Goal: Task Accomplishment & Management: Manage account settings

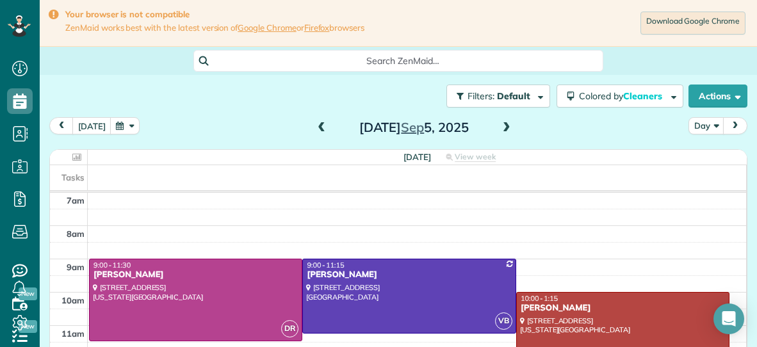
click at [541, 293] on div at bounding box center [623, 346] width 212 height 106
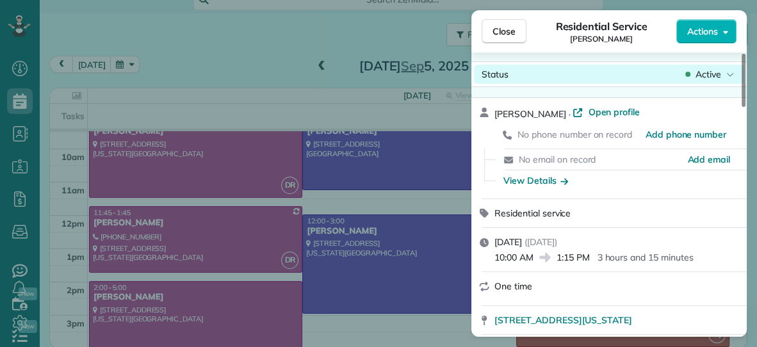
scroll to position [6, 0]
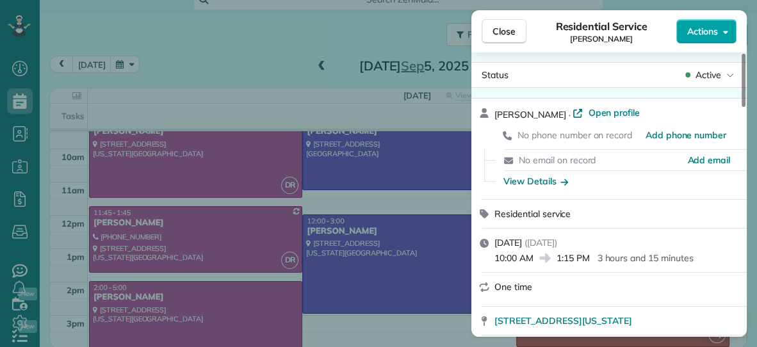
click at [705, 26] on span "Actions" at bounding box center [702, 31] width 31 height 13
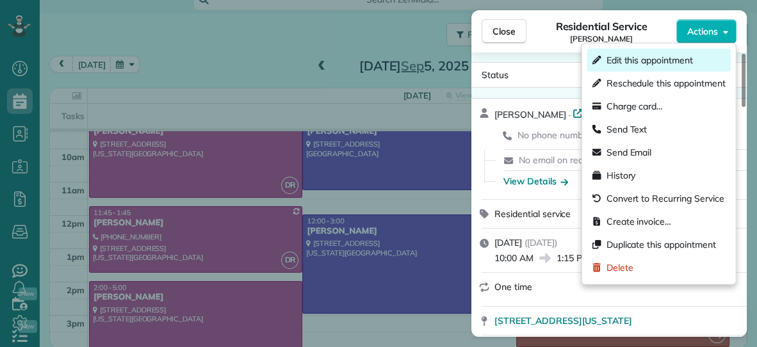
click at [664, 55] on span "Edit this appointment" at bounding box center [650, 60] width 86 height 13
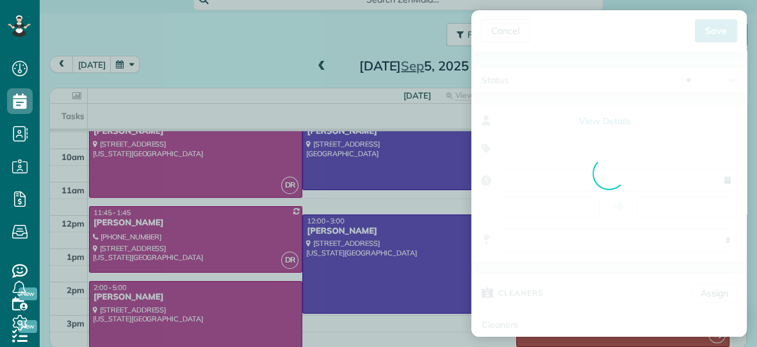
type input "**********"
type input "*****"
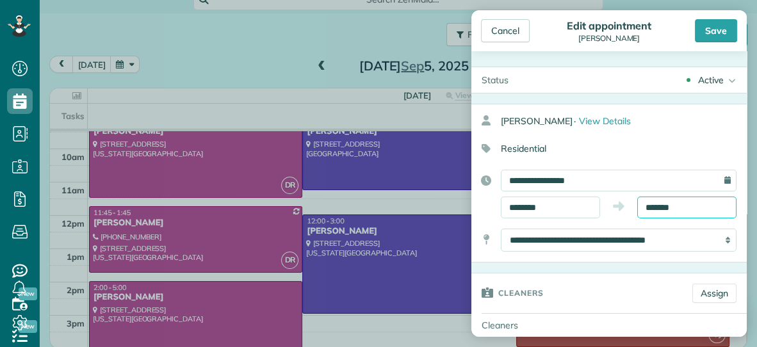
click at [682, 206] on input "*******" at bounding box center [686, 208] width 99 height 22
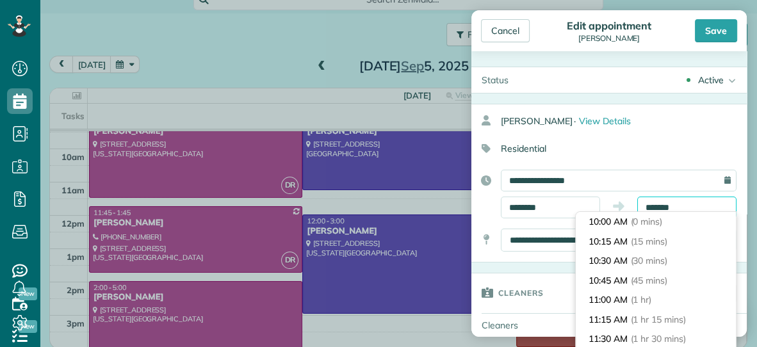
scroll to position [234, 0]
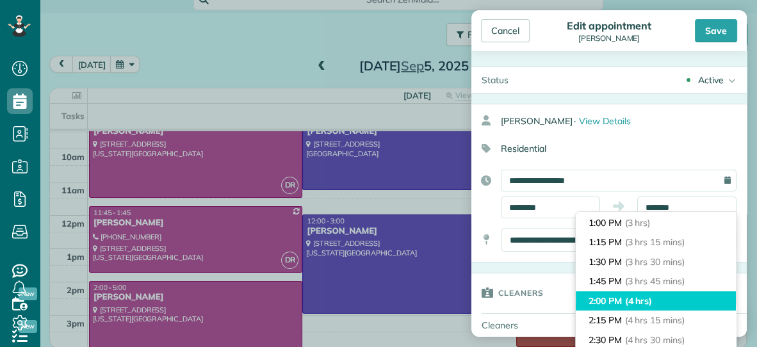
click at [632, 302] on span "(4 hrs)" at bounding box center [639, 301] width 28 height 12
type input "*******"
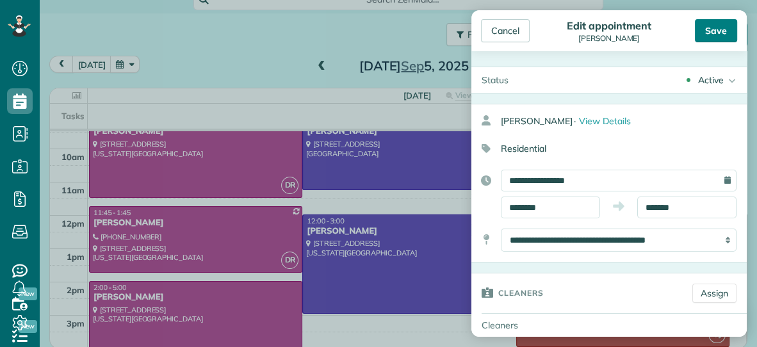
click at [719, 31] on div "Save" at bounding box center [716, 30] width 42 height 23
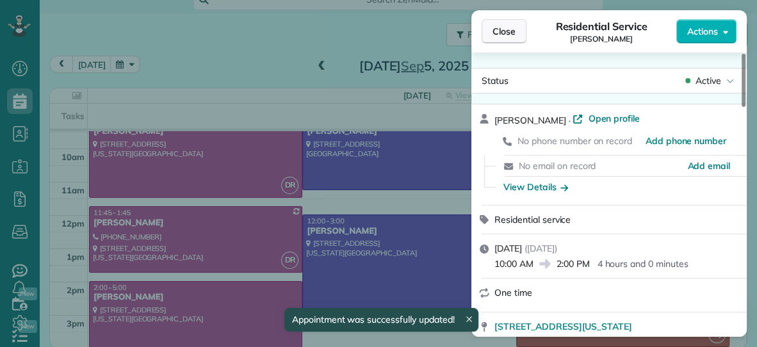
click at [512, 35] on span "Close" at bounding box center [504, 31] width 23 height 13
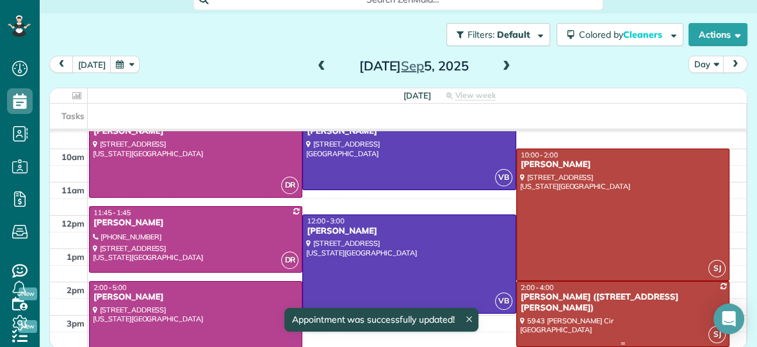
click at [616, 313] on div at bounding box center [623, 314] width 212 height 65
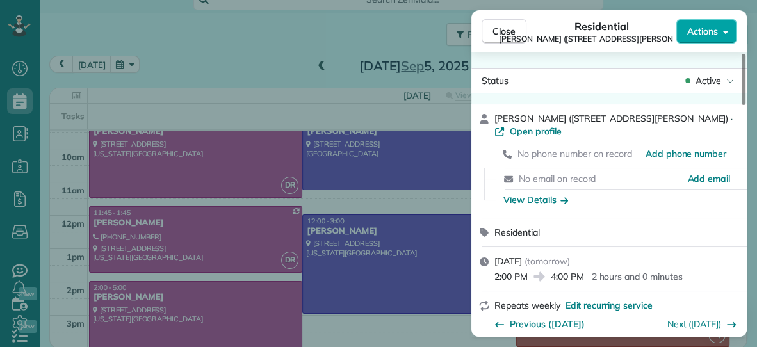
click at [707, 35] on span "Actions" at bounding box center [702, 31] width 31 height 13
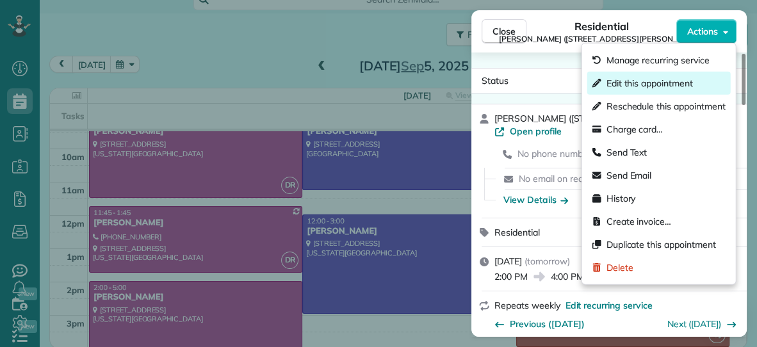
click at [674, 78] on span "Edit this appointment" at bounding box center [650, 83] width 86 height 13
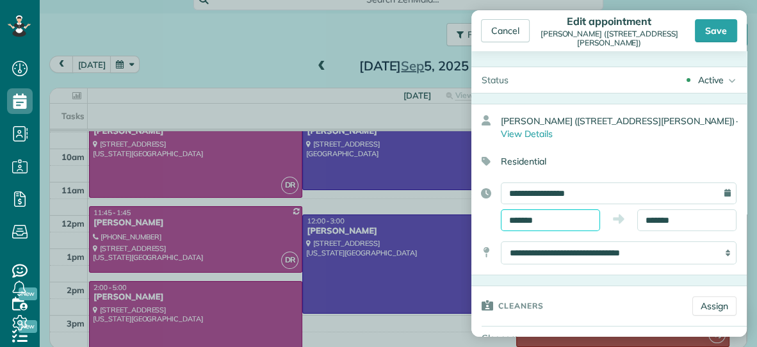
click at [575, 211] on input "*******" at bounding box center [550, 220] width 99 height 22
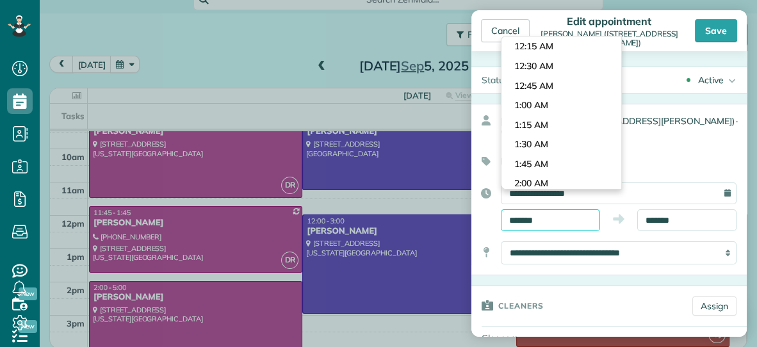
scroll to position [1055, 0]
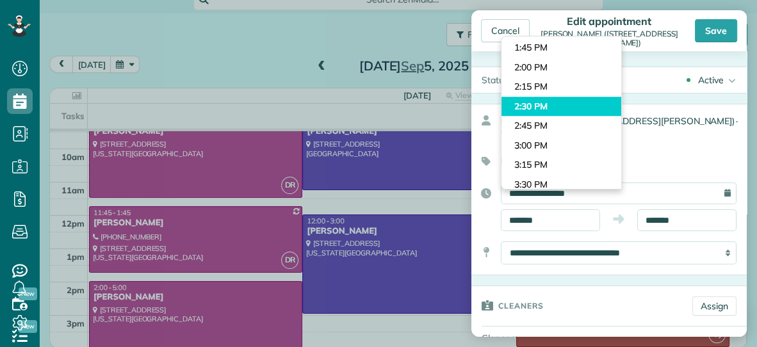
click at [575, 108] on body "Dashboard Scheduling Calendar View List View Dispatch View - Weekly scheduling …" at bounding box center [378, 173] width 757 height 347
type input "*******"
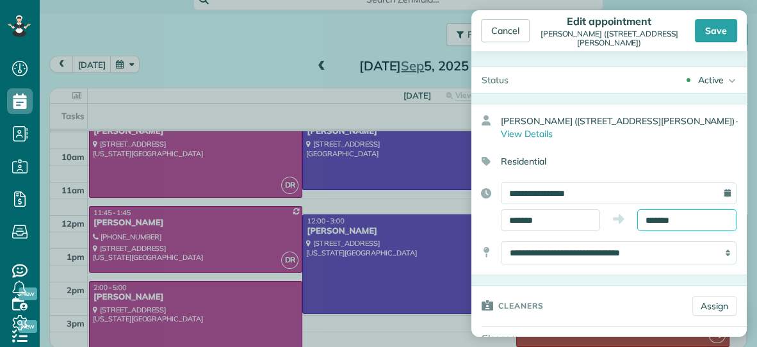
click at [690, 209] on input "*******" at bounding box center [686, 220] width 99 height 22
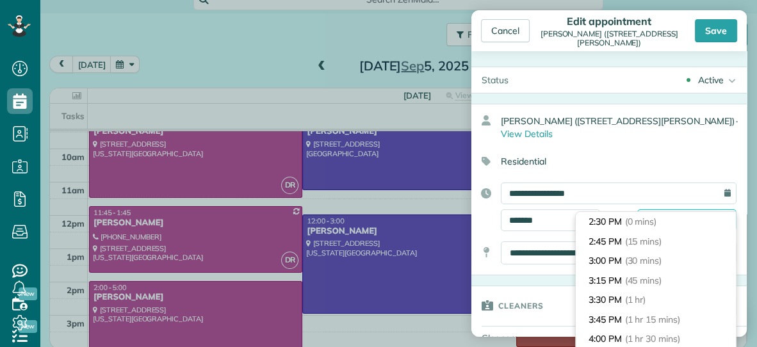
scroll to position [97, 0]
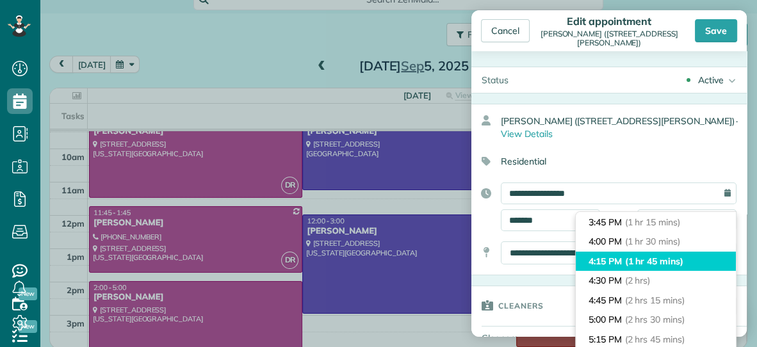
click at [657, 261] on span "(1 hr 45 mins)" at bounding box center [654, 262] width 58 height 12
type input "*******"
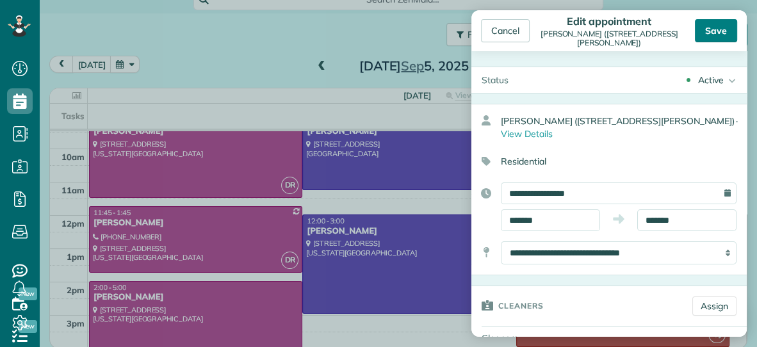
click at [723, 29] on div "Save" at bounding box center [716, 30] width 42 height 23
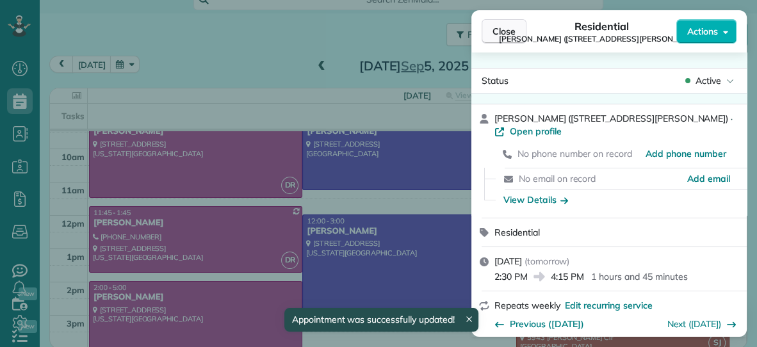
click at [500, 29] on span "Close" at bounding box center [504, 31] width 23 height 13
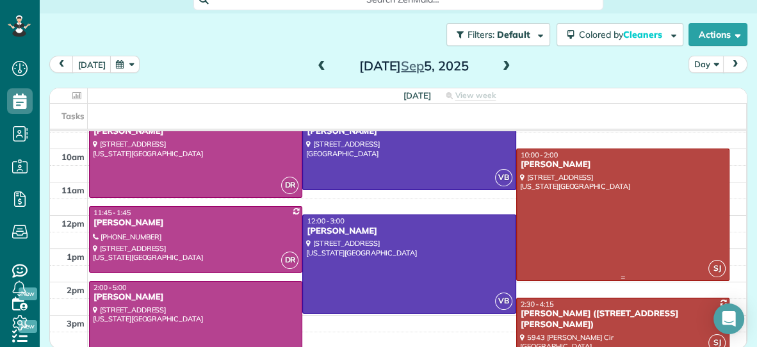
click at [564, 183] on div at bounding box center [623, 214] width 212 height 131
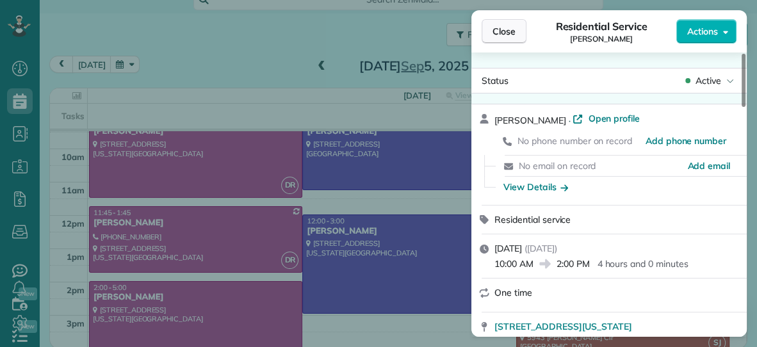
click at [505, 33] on span "Close" at bounding box center [504, 31] width 23 height 13
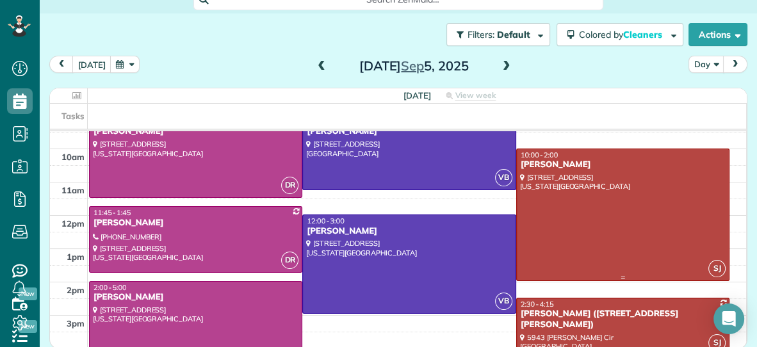
click at [617, 197] on div at bounding box center [623, 214] width 212 height 131
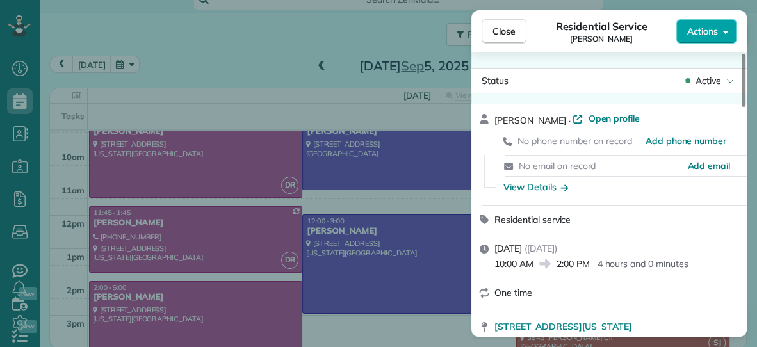
click at [693, 19] on button "Actions" at bounding box center [706, 31] width 60 height 24
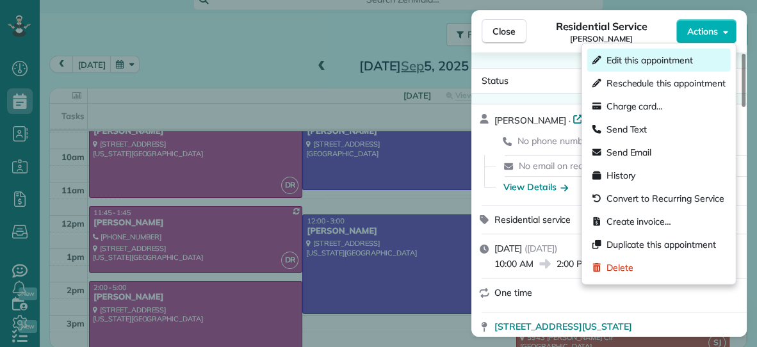
click at [649, 58] on span "Edit this appointment" at bounding box center [650, 60] width 86 height 13
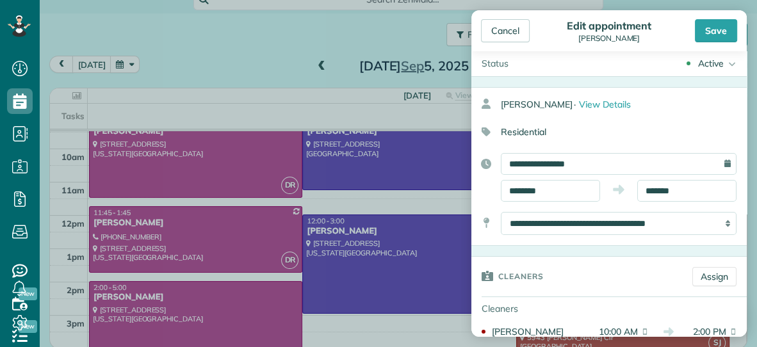
scroll to position [15, 0]
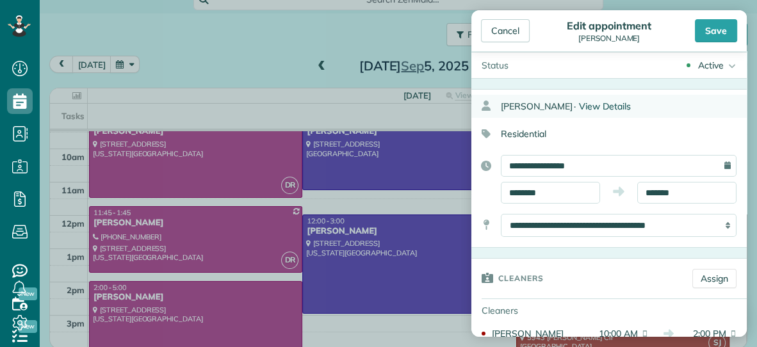
click at [603, 102] on span "View Details" at bounding box center [605, 107] width 52 height 12
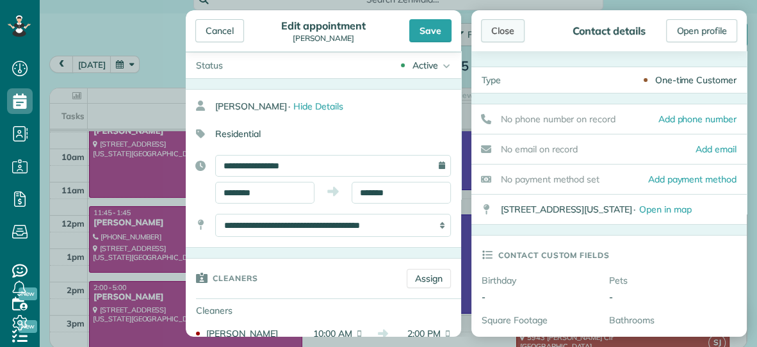
click at [509, 38] on div "Close" at bounding box center [503, 30] width 44 height 23
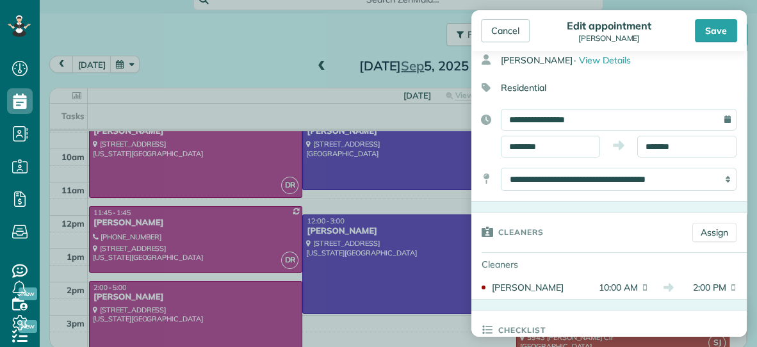
scroll to position [58, 0]
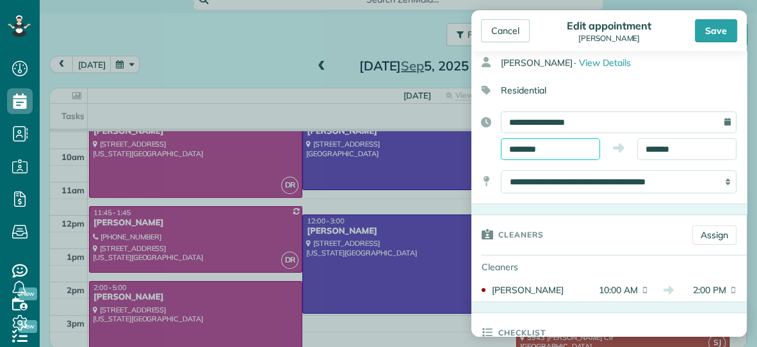
click at [576, 147] on input "********" at bounding box center [550, 149] width 99 height 22
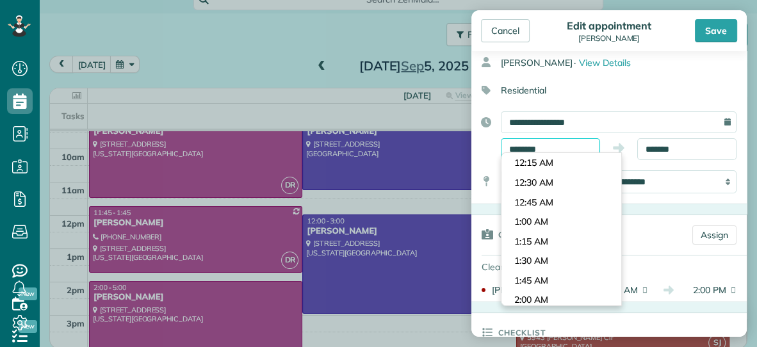
scroll to position [742, 0]
click at [576, 147] on input "********" at bounding box center [550, 149] width 99 height 22
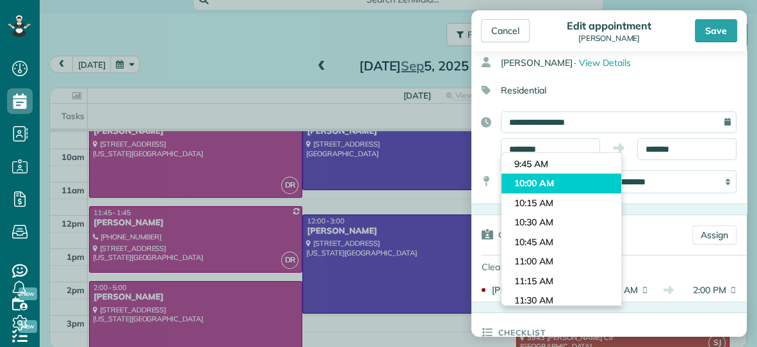
click at [562, 182] on li "10:00 AM" at bounding box center [562, 184] width 120 height 20
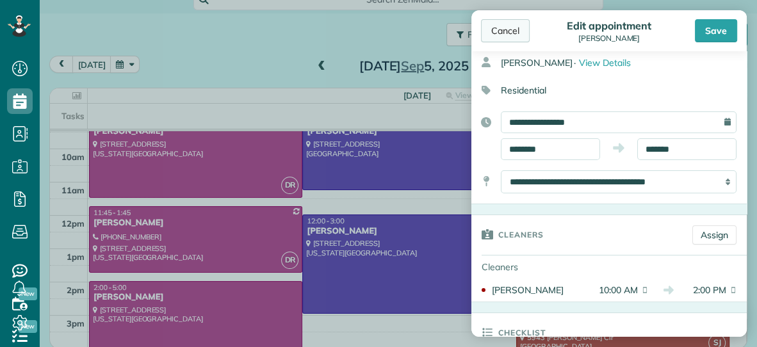
click at [503, 29] on div "Cancel" at bounding box center [505, 30] width 49 height 23
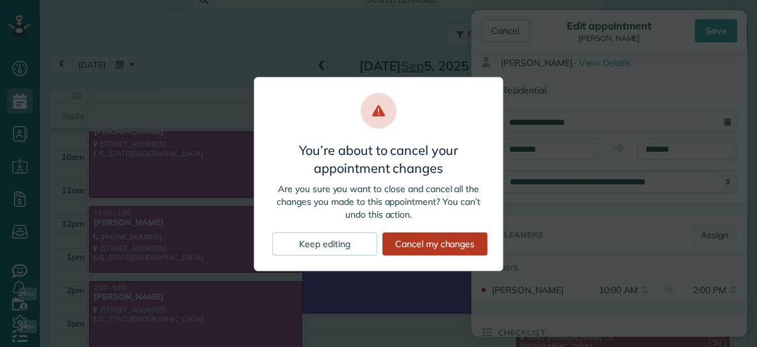
click at [396, 240] on div "Cancel my changes" at bounding box center [434, 243] width 105 height 23
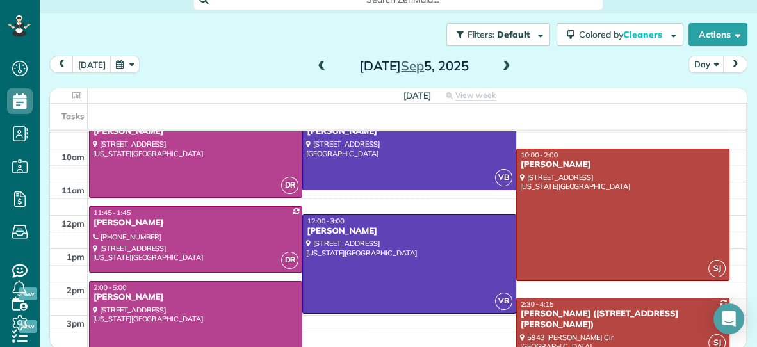
click at [319, 69] on span at bounding box center [321, 67] width 14 height 12
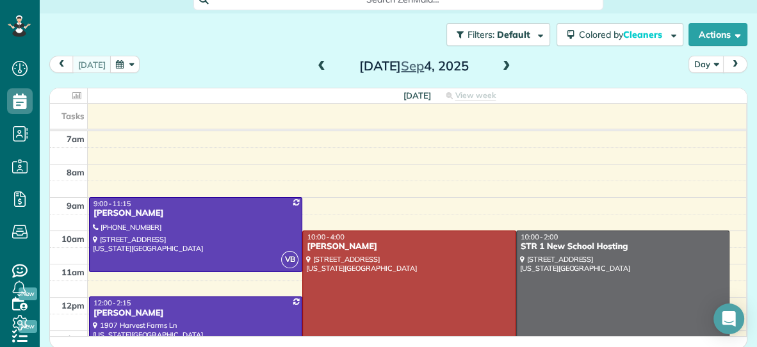
click at [503, 64] on span at bounding box center [507, 67] width 14 height 12
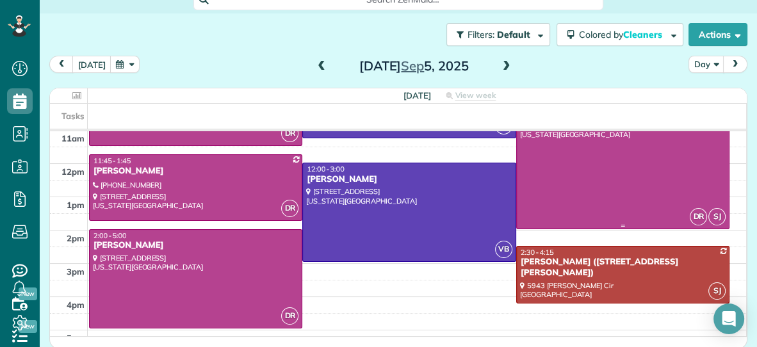
scroll to position [135, 0]
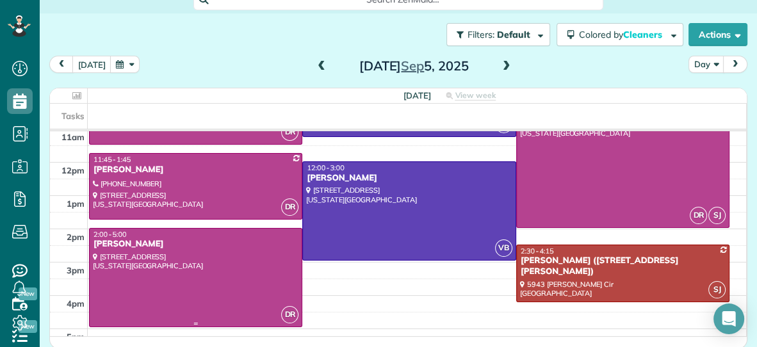
click at [199, 266] on div at bounding box center [196, 278] width 212 height 98
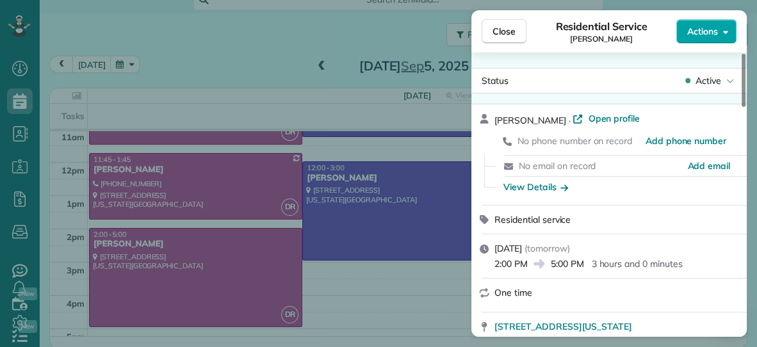
click at [700, 30] on span "Actions" at bounding box center [702, 31] width 31 height 13
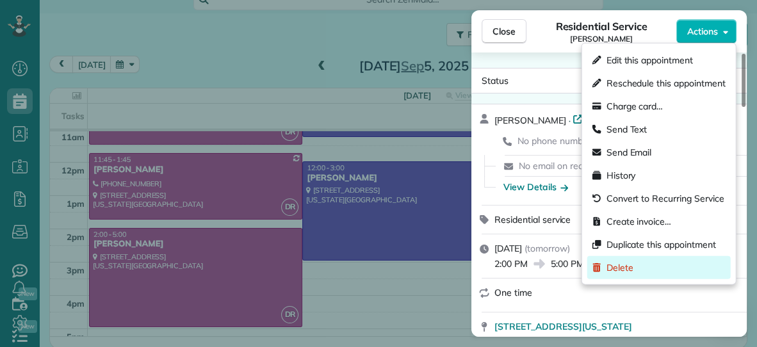
click at [608, 261] on span "Delete" at bounding box center [620, 267] width 27 height 13
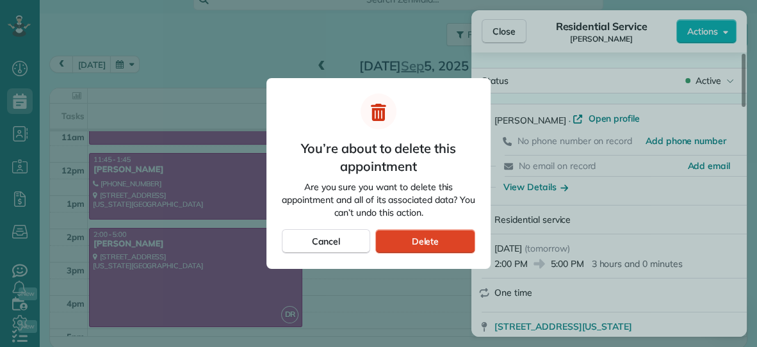
click at [453, 238] on div "Delete" at bounding box center [425, 241] width 100 height 24
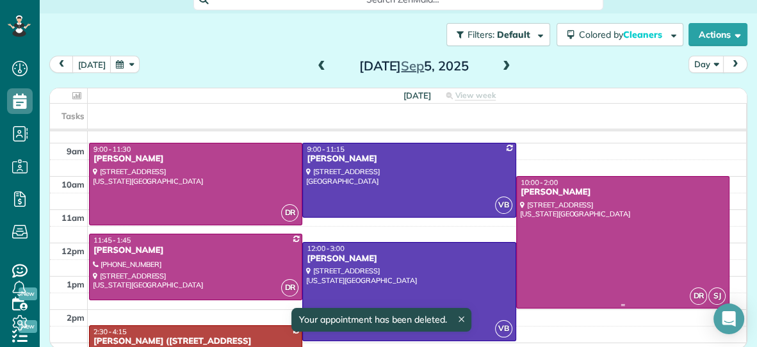
scroll to position [50, 0]
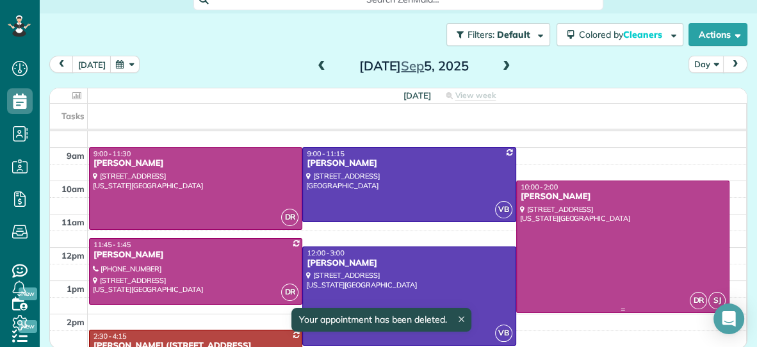
click at [605, 255] on div at bounding box center [623, 246] width 212 height 131
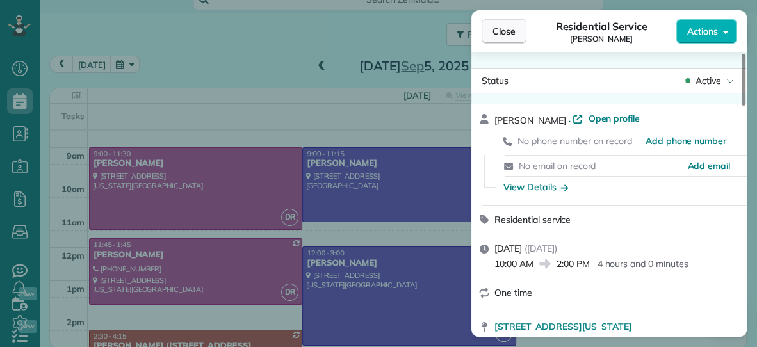
click at [493, 28] on span "Close" at bounding box center [504, 31] width 23 height 13
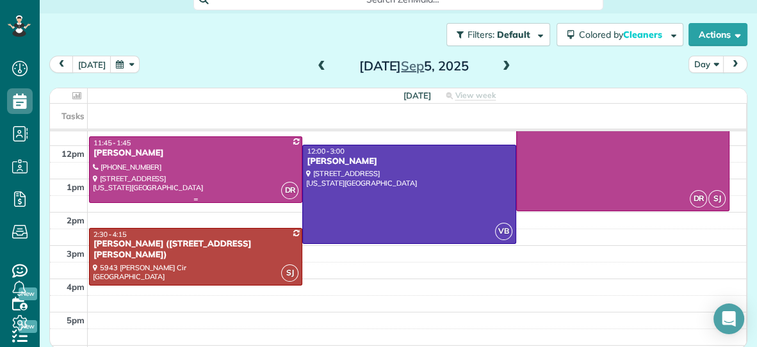
scroll to position [152, 0]
click at [504, 68] on span at bounding box center [507, 67] width 14 height 12
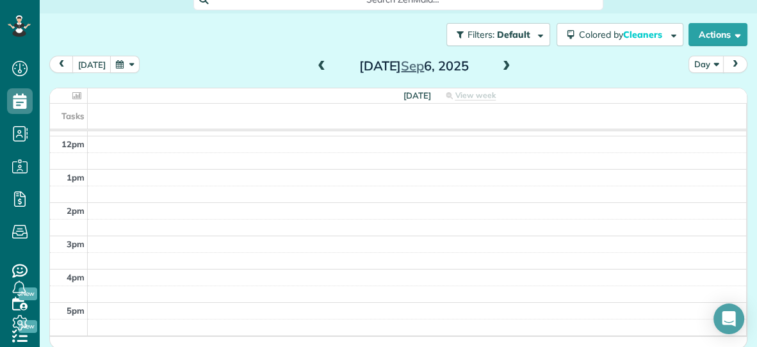
scroll to position [192, 0]
click at [506, 65] on span at bounding box center [507, 67] width 14 height 12
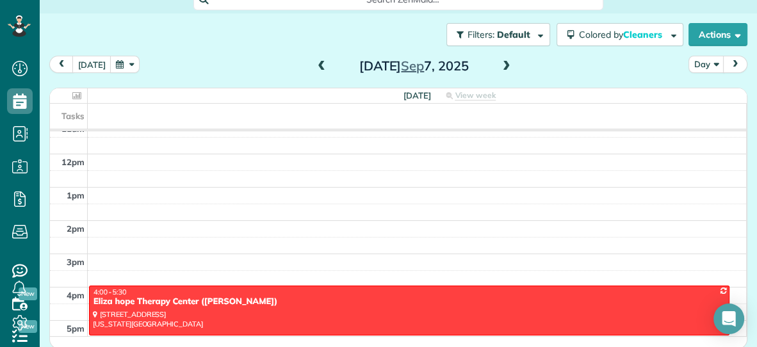
scroll to position [154, 0]
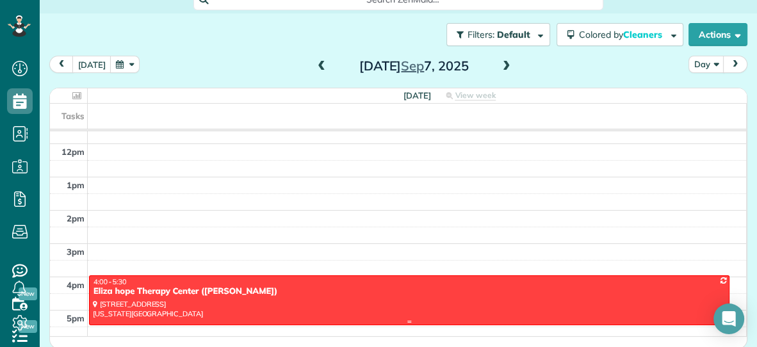
click at [403, 297] on div at bounding box center [409, 300] width 639 height 49
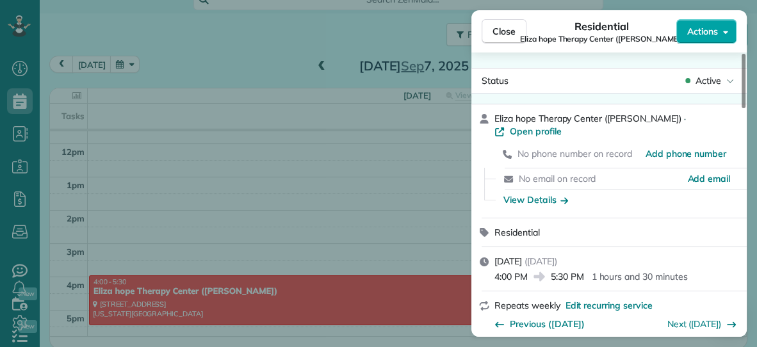
click at [694, 38] on button "Actions" at bounding box center [706, 31] width 60 height 24
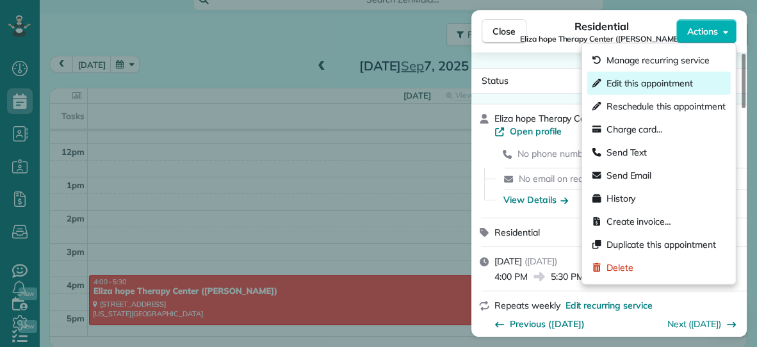
click at [653, 84] on span "Edit this appointment" at bounding box center [650, 83] width 86 height 13
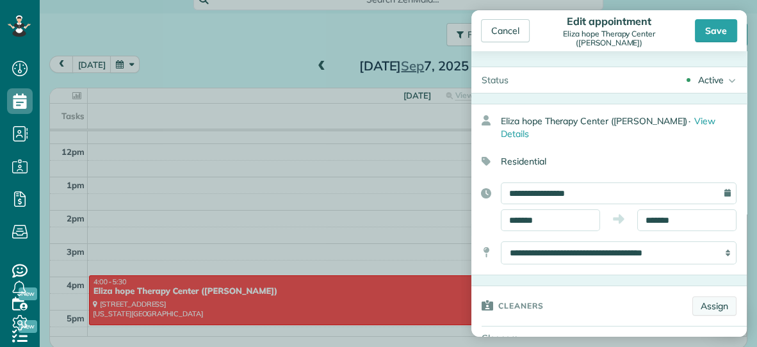
click at [702, 297] on link "Assign" at bounding box center [714, 306] width 44 height 19
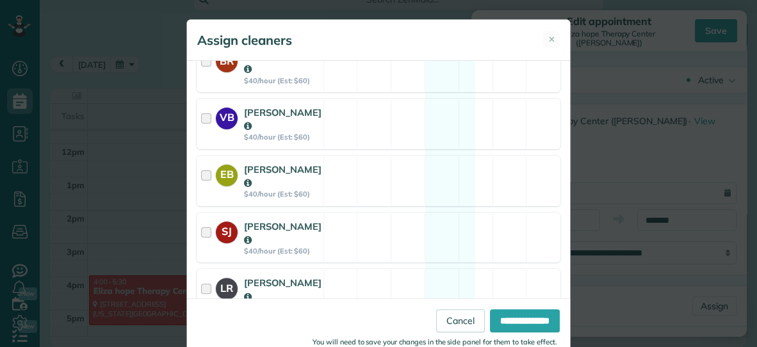
scroll to position [322, 0]
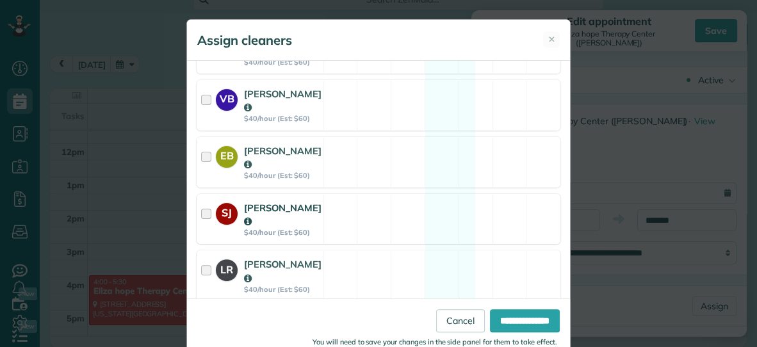
click at [424, 199] on div "SJ [PERSON_NAME] $40/hour (Est: $60) Available" at bounding box center [379, 219] width 364 height 51
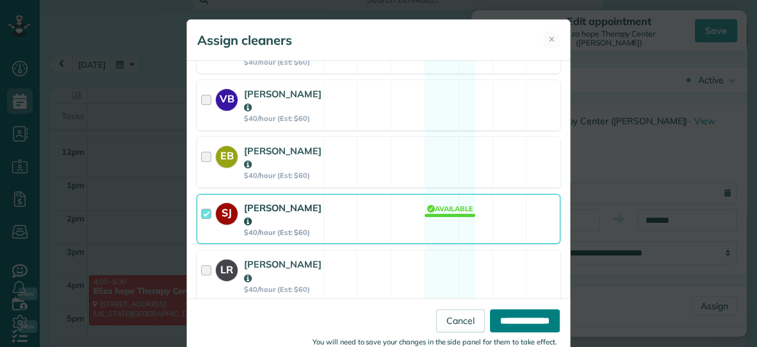
click at [533, 316] on input "**********" at bounding box center [525, 320] width 70 height 23
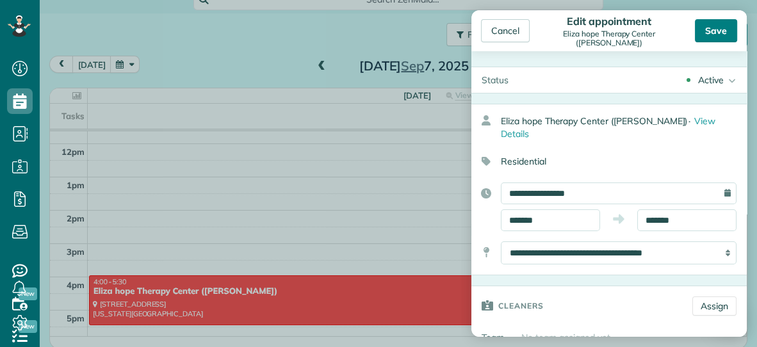
click at [718, 34] on div "Save" at bounding box center [716, 30] width 42 height 23
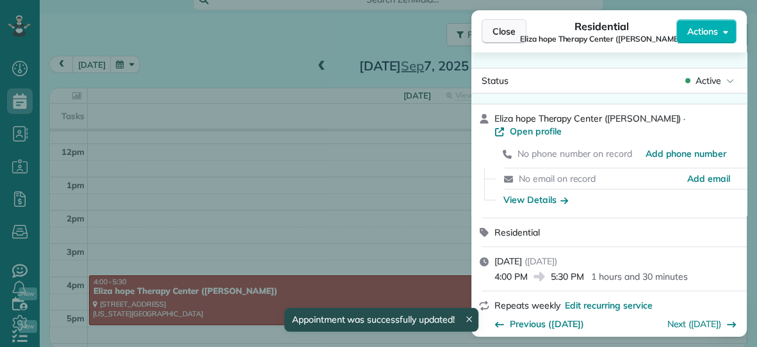
click at [512, 35] on span "Close" at bounding box center [504, 31] width 23 height 13
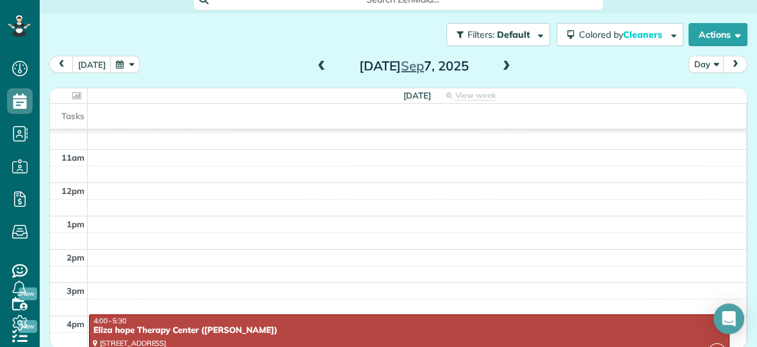
scroll to position [114, 0]
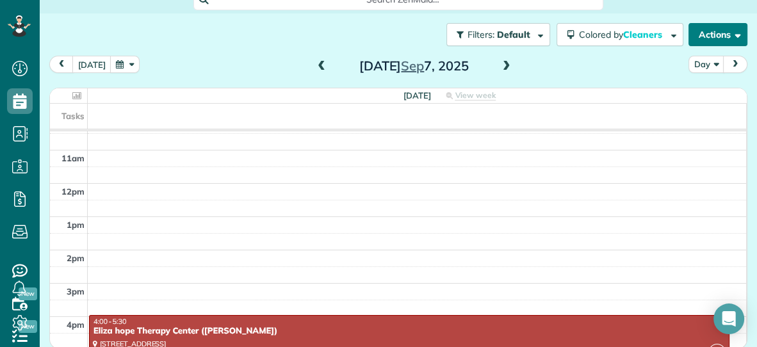
click at [710, 35] on button "Actions" at bounding box center [718, 34] width 59 height 23
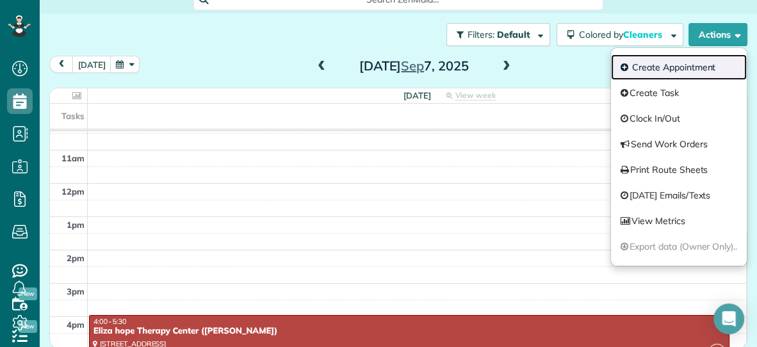
click at [683, 67] on link "Create Appointment" at bounding box center [679, 67] width 136 height 26
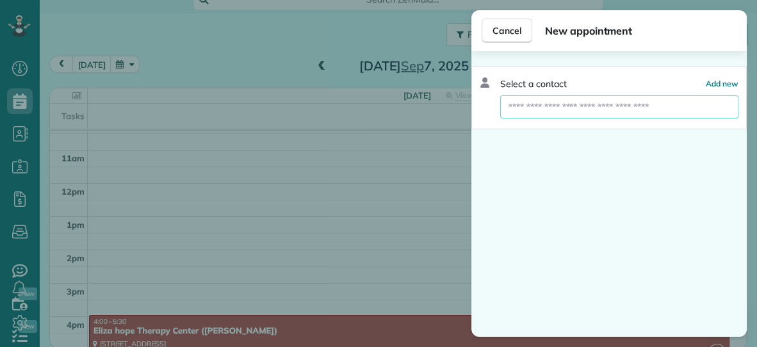
click at [645, 108] on input "text" at bounding box center [619, 106] width 238 height 23
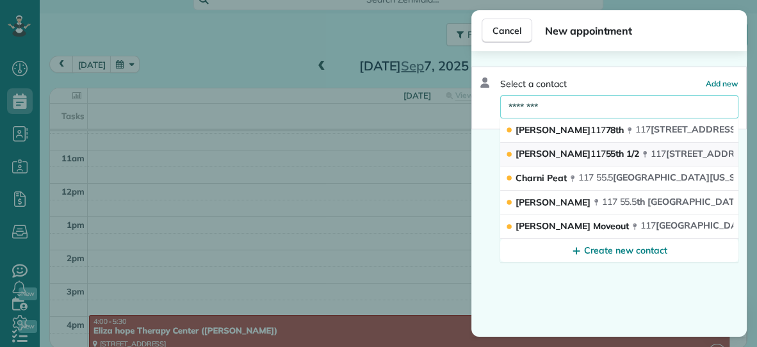
type input "********"
click at [651, 152] on span "117" at bounding box center [658, 154] width 15 height 12
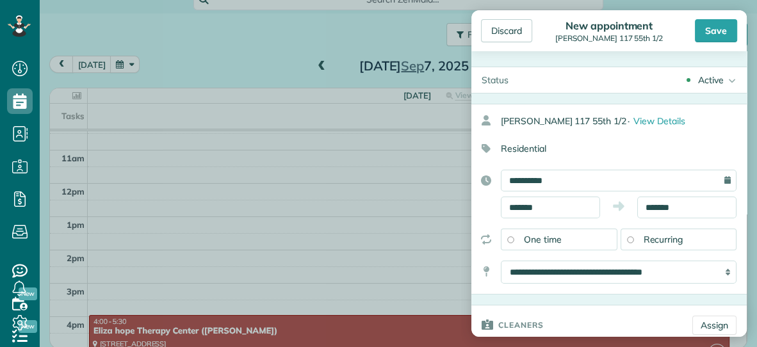
type input "**********"
type input "*****"
click at [588, 207] on input "*******" at bounding box center [550, 208] width 99 height 22
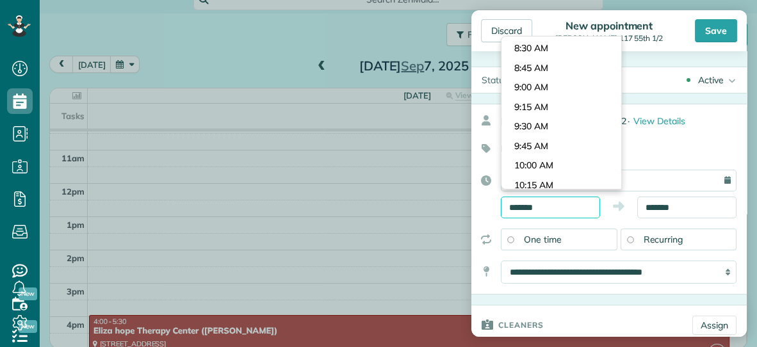
scroll to position [642, 0]
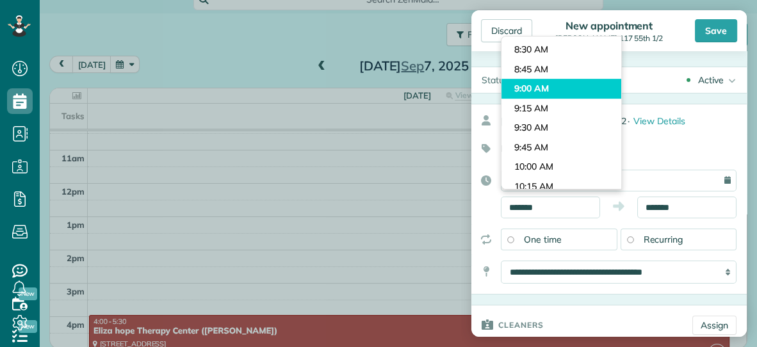
click at [580, 87] on body "Dashboard Scheduling Calendar View List View Dispatch View - Weekly scheduling …" at bounding box center [378, 173] width 757 height 347
type input "*******"
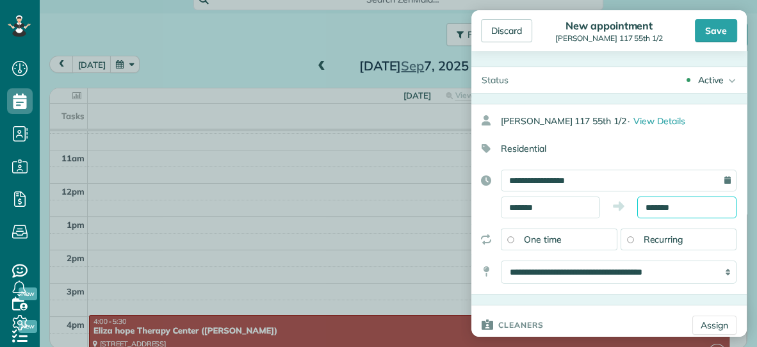
click at [684, 208] on input "*******" at bounding box center [686, 208] width 99 height 22
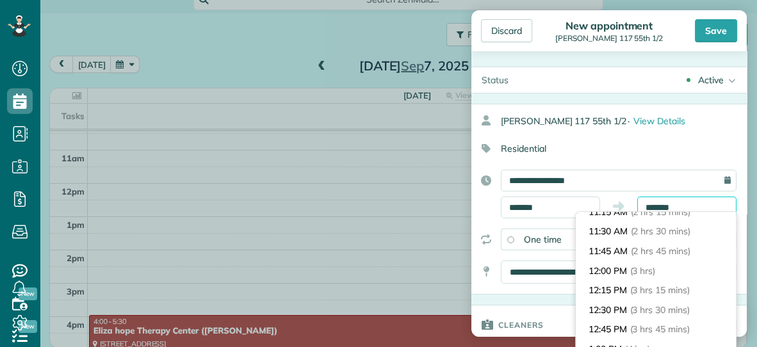
scroll to position [181, 0]
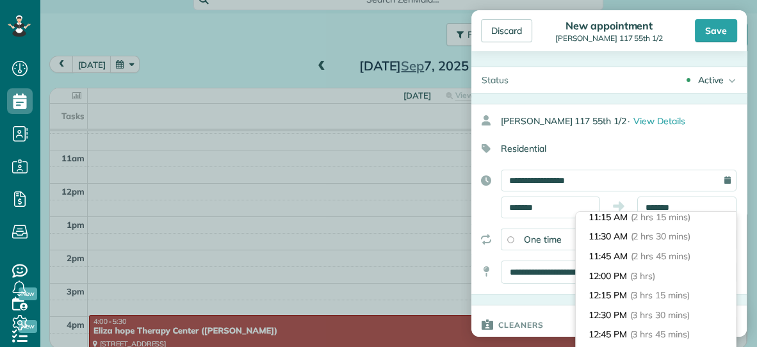
click at [674, 234] on span "(2 hrs 30 mins)" at bounding box center [661, 237] width 60 height 12
type input "********"
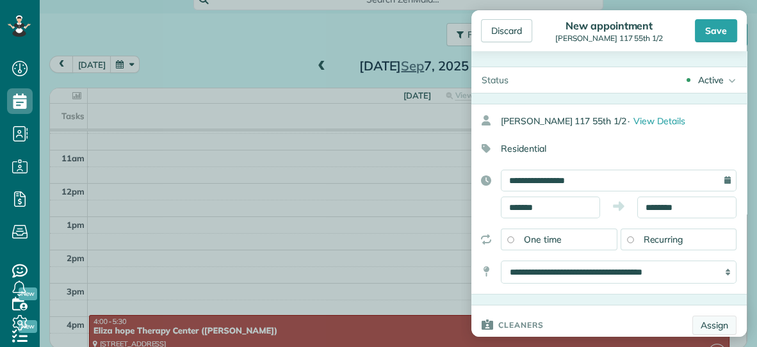
click at [708, 318] on link "Assign" at bounding box center [714, 325] width 44 height 19
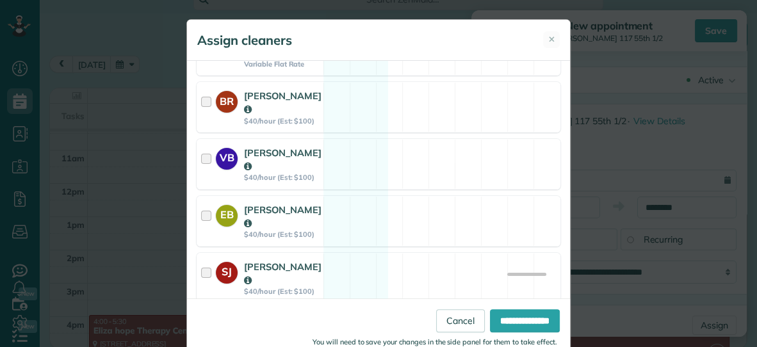
scroll to position [322, 0]
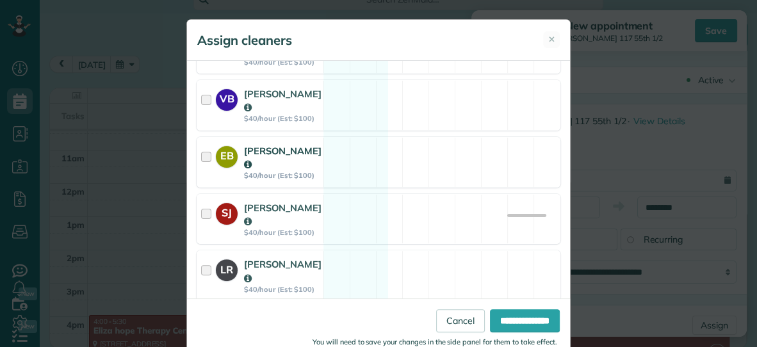
click at [423, 157] on div "EB [PERSON_NAME] $40/hour (Est: $100) Available" at bounding box center [379, 162] width 364 height 51
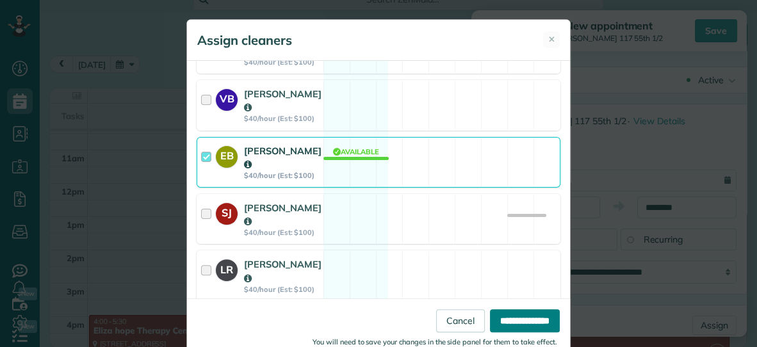
click at [491, 325] on input "**********" at bounding box center [525, 320] width 70 height 23
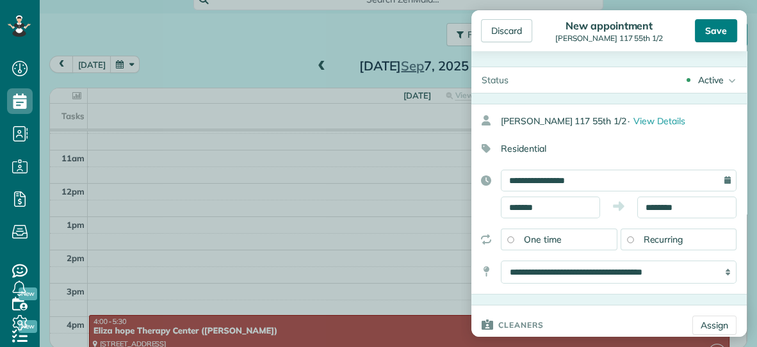
click at [711, 36] on div "Save" at bounding box center [716, 30] width 42 height 23
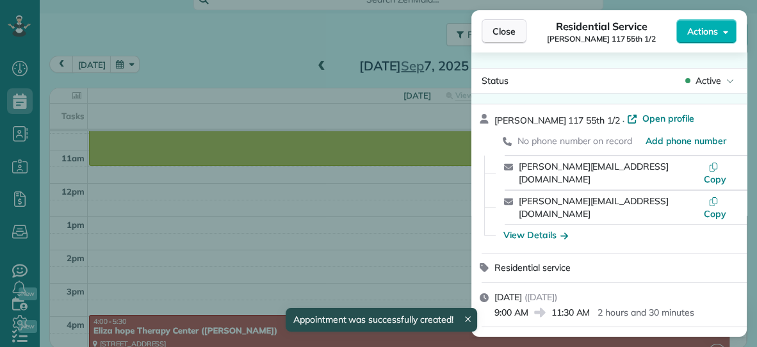
click at [505, 33] on span "Close" at bounding box center [504, 31] width 23 height 13
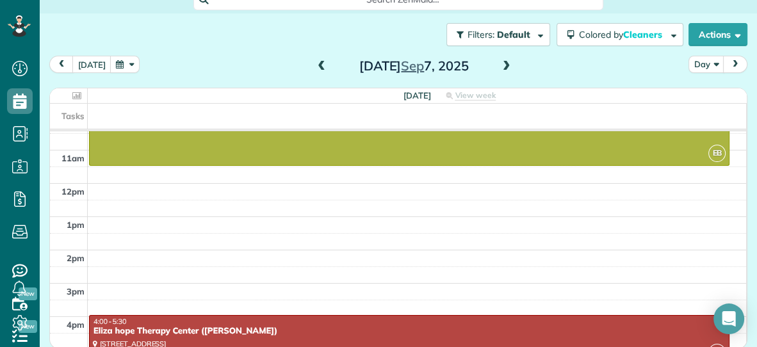
click at [322, 63] on span at bounding box center [321, 67] width 14 height 12
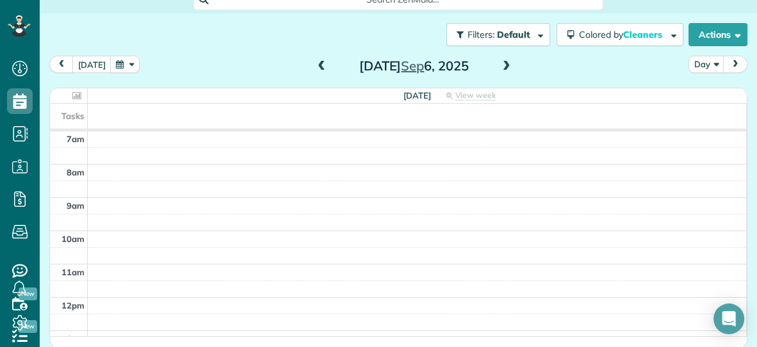
click at [322, 66] on span at bounding box center [321, 67] width 14 height 12
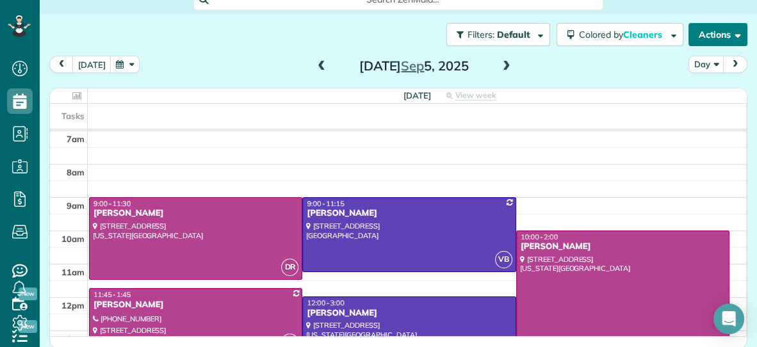
click at [715, 34] on button "Actions" at bounding box center [718, 34] width 59 height 23
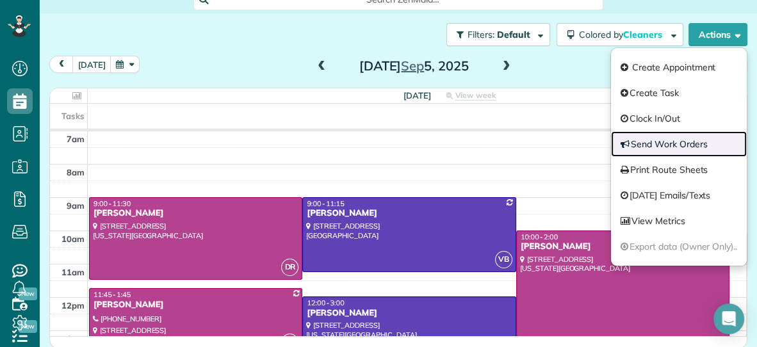
click at [665, 140] on link "Send Work Orders" at bounding box center [679, 144] width 136 height 26
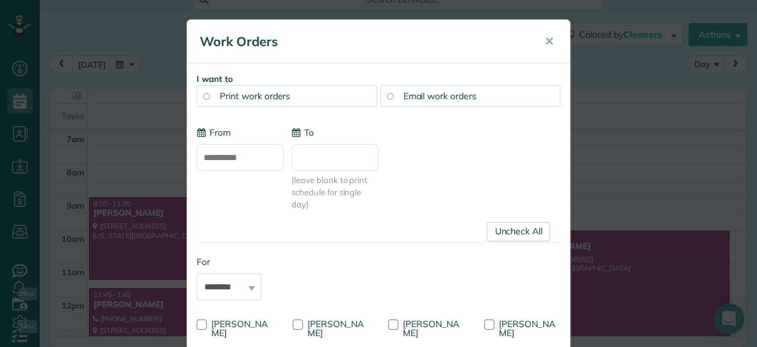
type input "**********"
click at [537, 103] on div "Email work orders" at bounding box center [470, 96] width 181 height 22
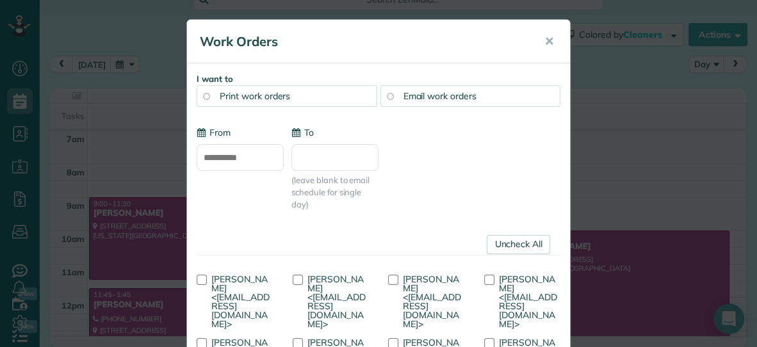
click at [361, 151] on input "To" at bounding box center [334, 157] width 87 height 27
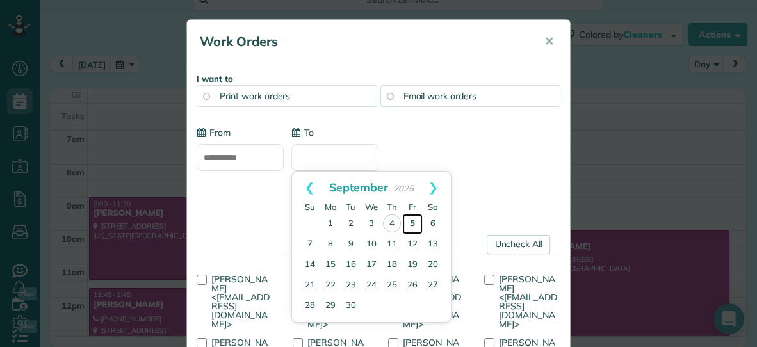
click at [411, 221] on link "5" at bounding box center [412, 224] width 20 height 20
type input "**********"
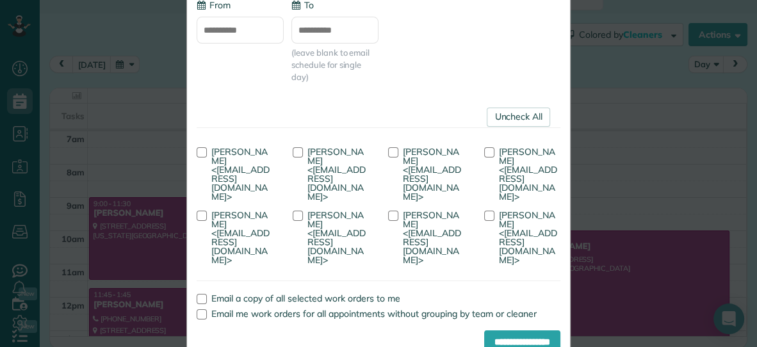
scroll to position [163, 0]
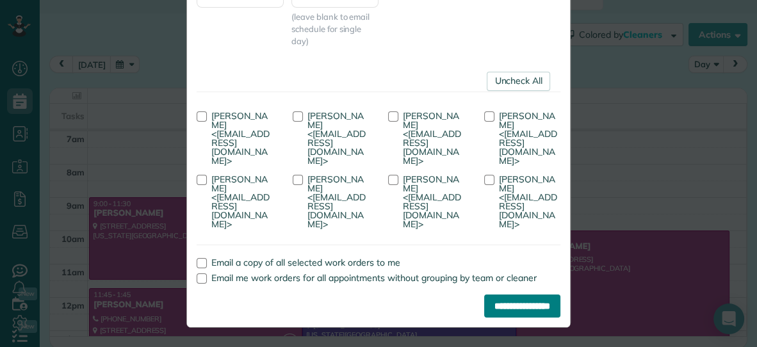
click at [502, 300] on input "**********" at bounding box center [522, 306] width 76 height 23
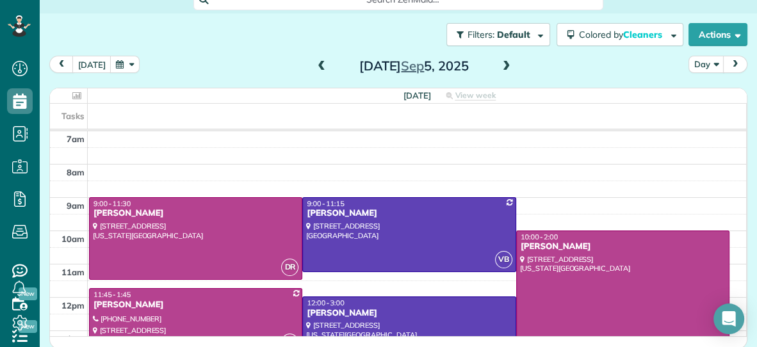
click at [110, 63] on button "button" at bounding box center [124, 64] width 29 height 17
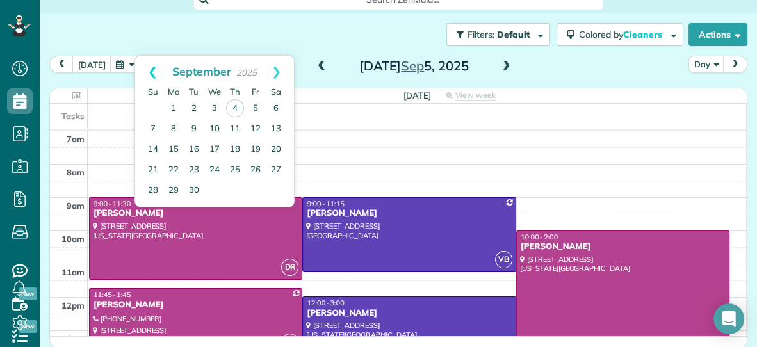
click at [151, 70] on link "Prev" at bounding box center [152, 72] width 35 height 32
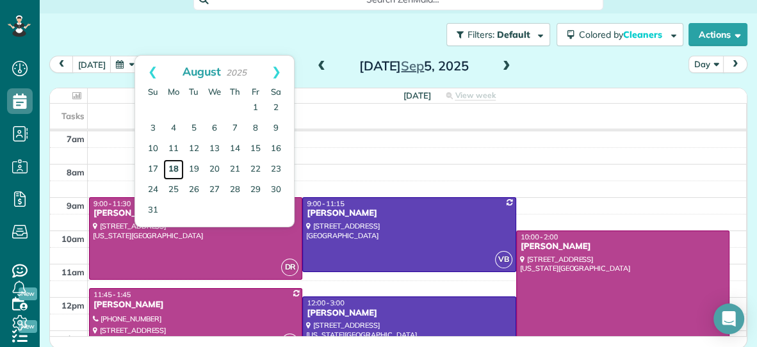
click at [174, 166] on link "18" at bounding box center [173, 169] width 20 height 20
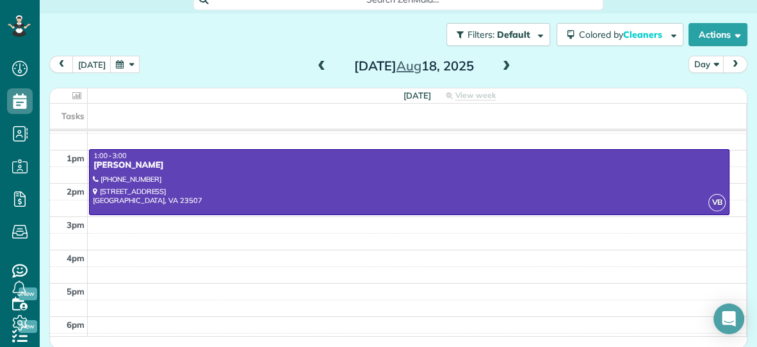
scroll to position [192, 0]
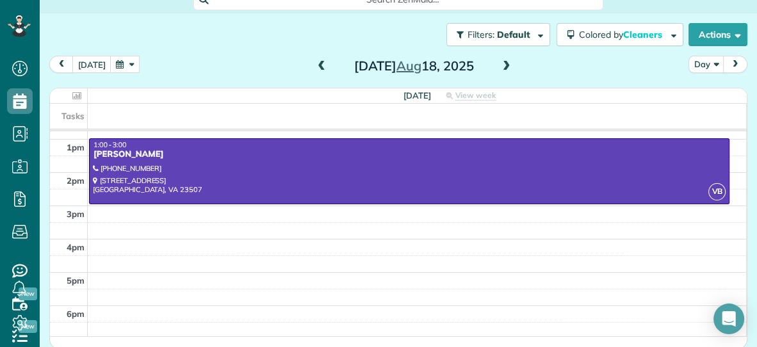
click at [505, 62] on span at bounding box center [507, 67] width 14 height 12
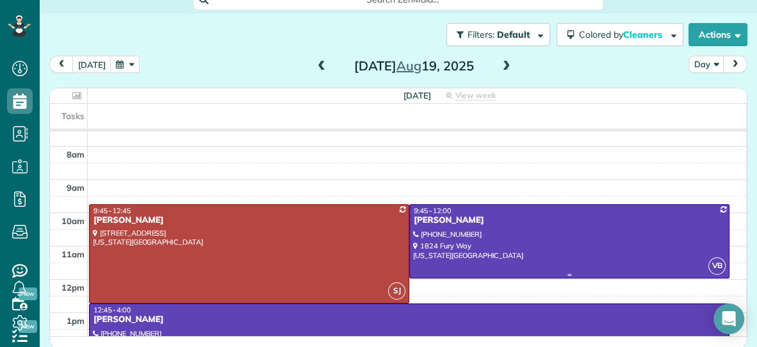
scroll to position [13, 0]
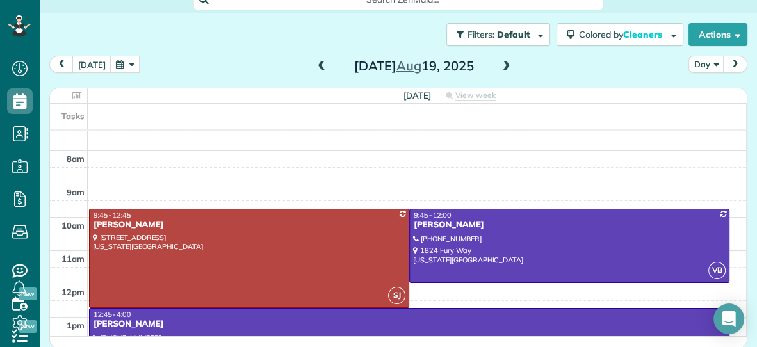
click at [503, 64] on span at bounding box center [507, 67] width 14 height 12
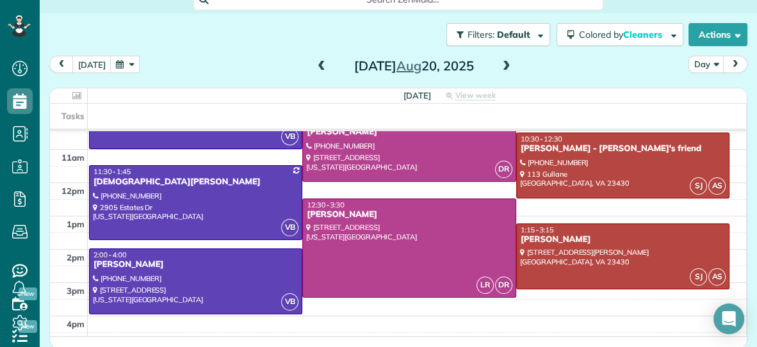
scroll to position [115, 0]
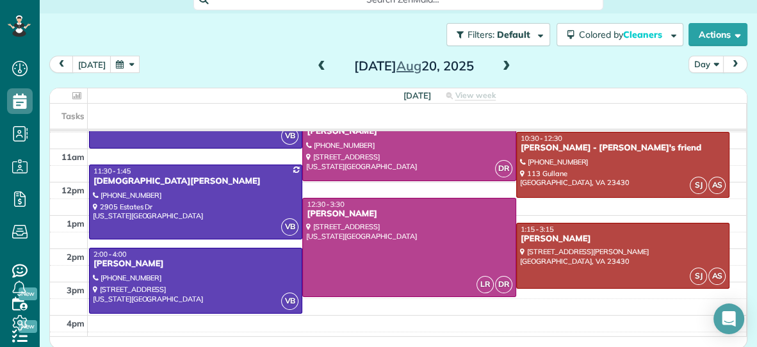
click at [505, 65] on span at bounding box center [507, 67] width 14 height 12
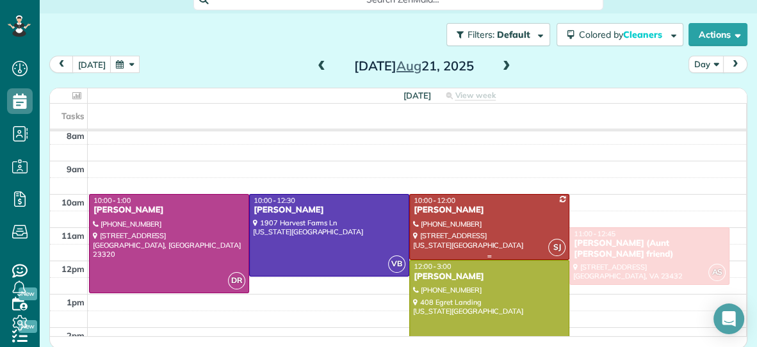
scroll to position [0, 0]
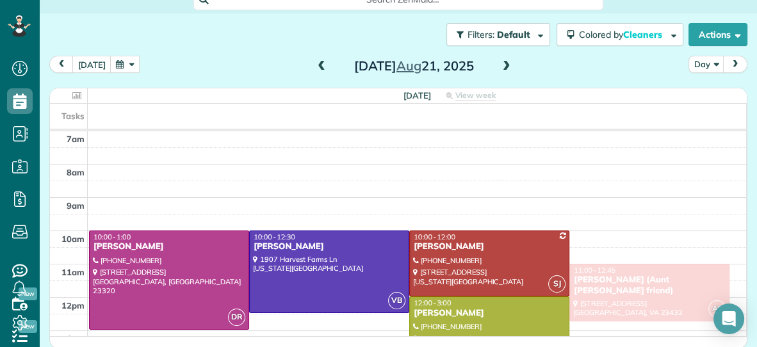
click at [505, 62] on span at bounding box center [507, 67] width 14 height 12
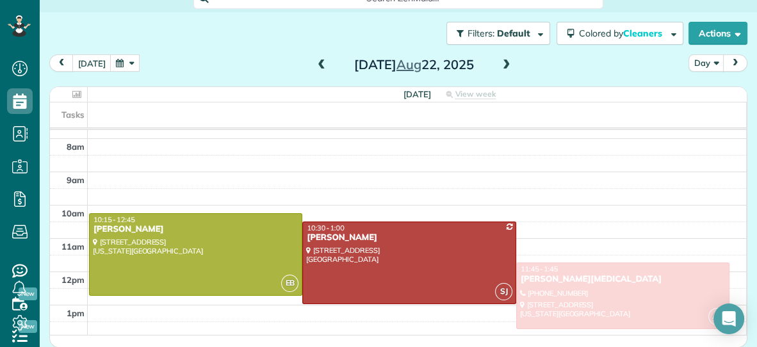
scroll to position [22, 0]
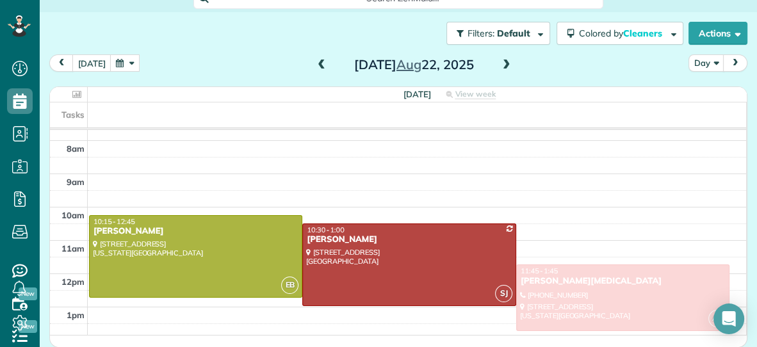
click at [508, 63] on span at bounding box center [507, 66] width 14 height 12
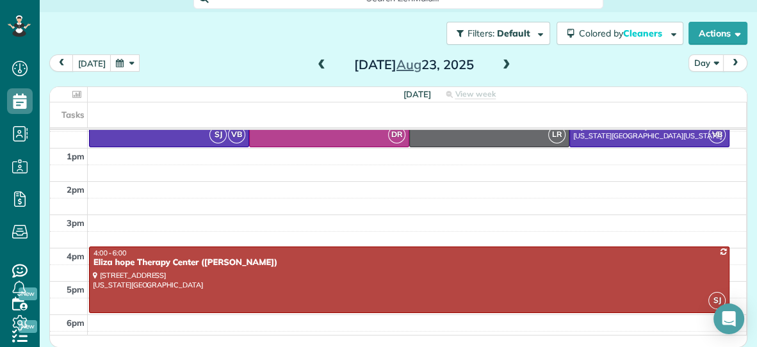
scroll to position [192, 0]
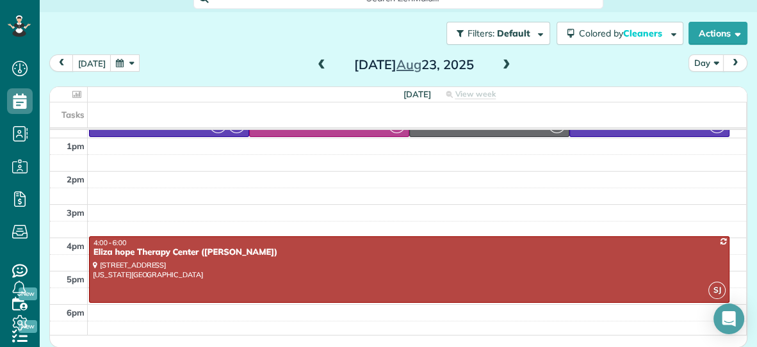
click at [505, 61] on span at bounding box center [507, 66] width 14 height 12
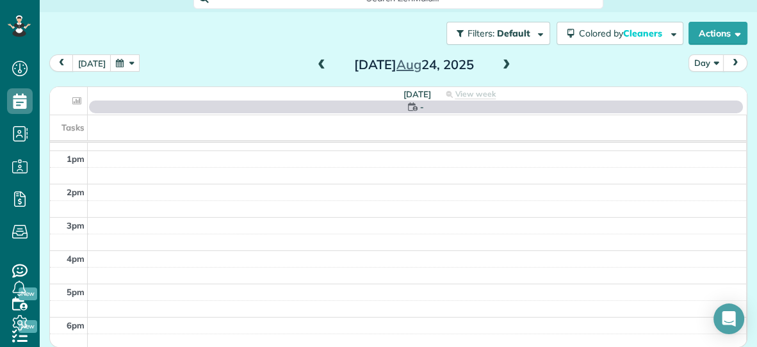
scroll to position [0, 0]
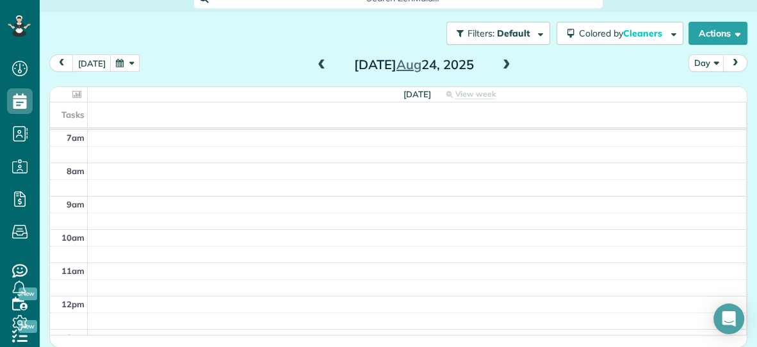
click at [505, 61] on span at bounding box center [507, 66] width 14 height 12
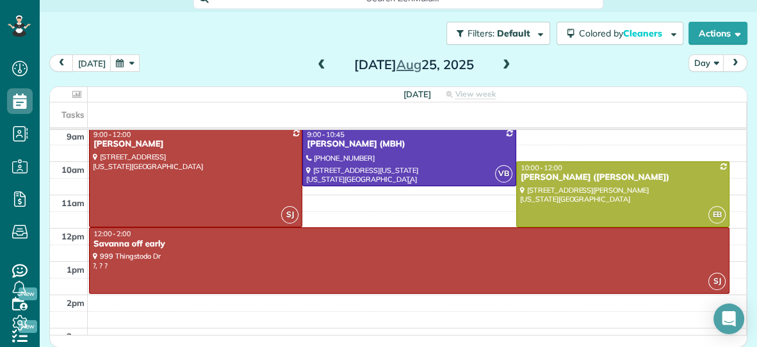
scroll to position [192, 0]
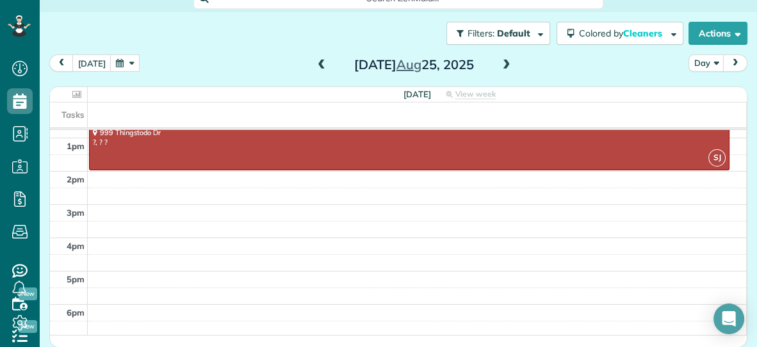
click at [503, 63] on span at bounding box center [507, 66] width 14 height 12
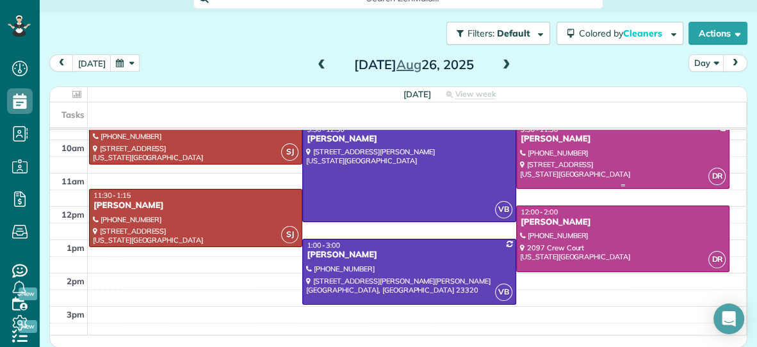
scroll to position [111, 0]
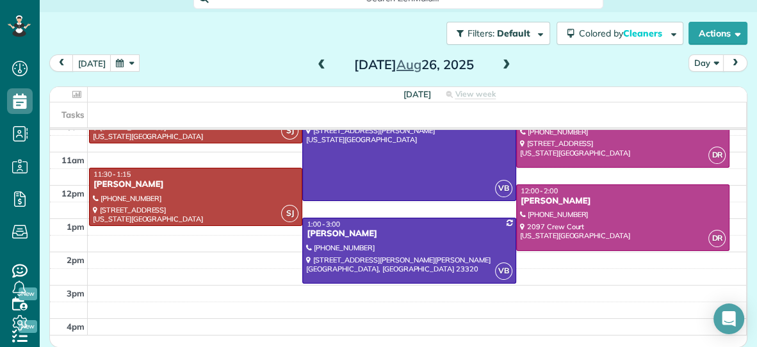
click at [503, 67] on span at bounding box center [507, 66] width 14 height 12
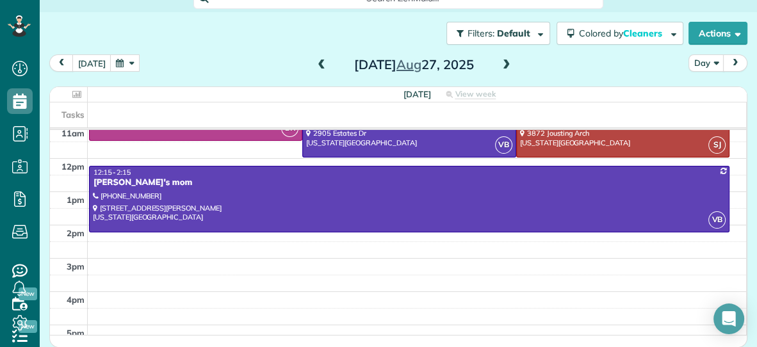
scroll to position [138, 0]
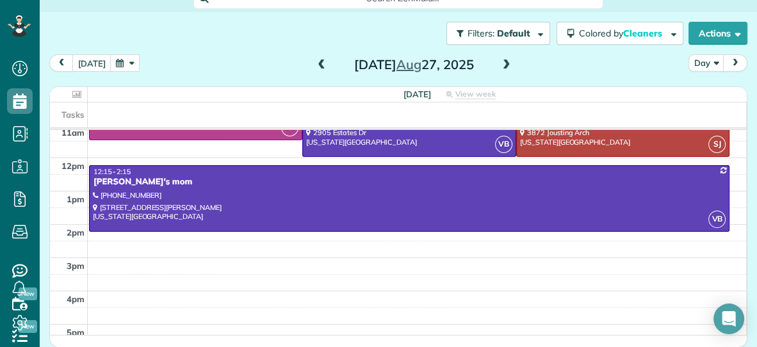
click at [505, 63] on span at bounding box center [507, 66] width 14 height 12
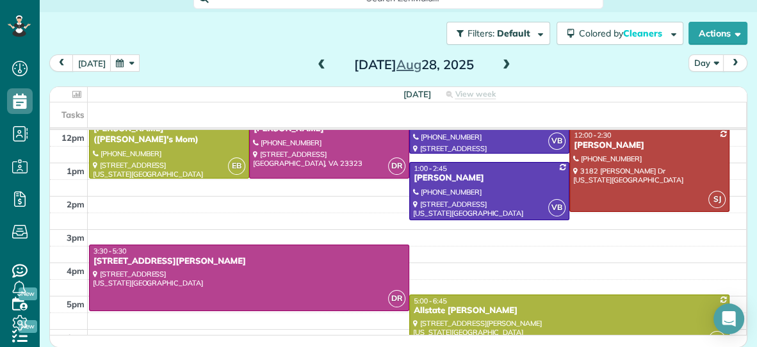
scroll to position [192, 0]
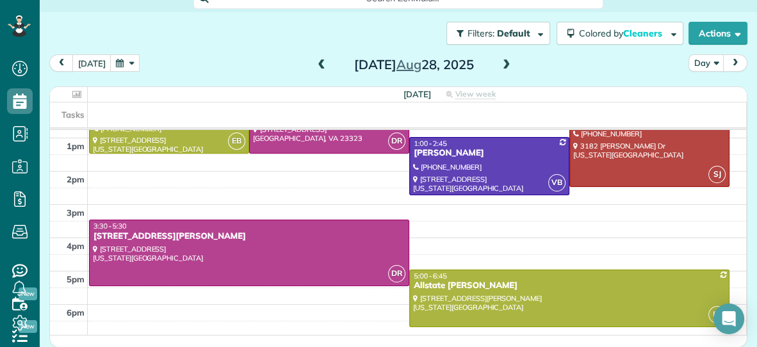
click at [505, 63] on span at bounding box center [507, 66] width 14 height 12
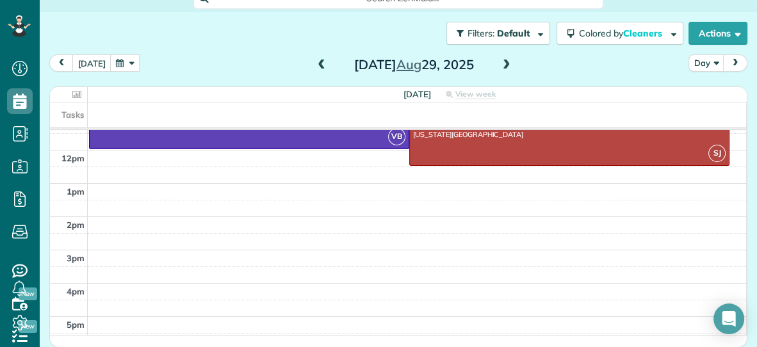
scroll to position [148, 0]
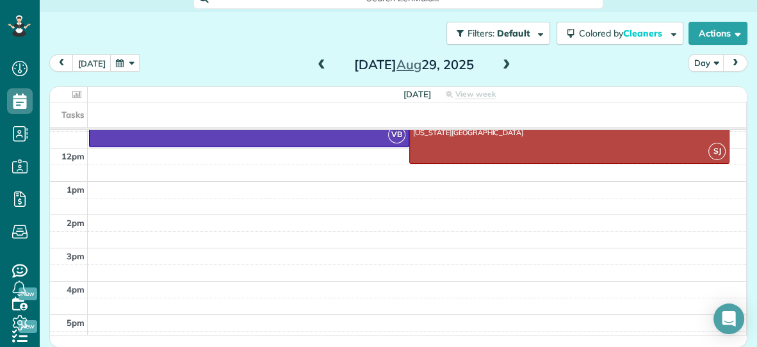
click at [503, 60] on span at bounding box center [507, 66] width 14 height 12
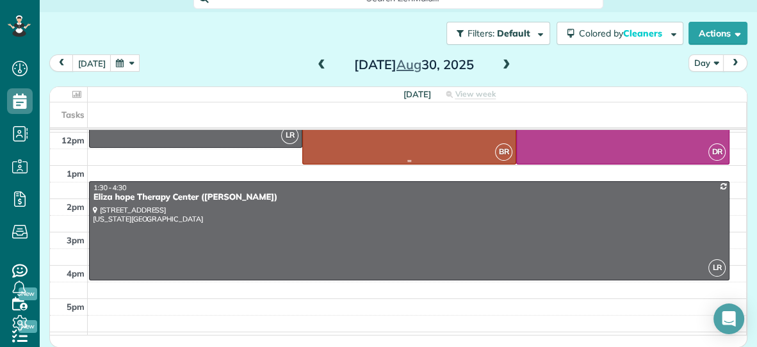
scroll to position [166, 0]
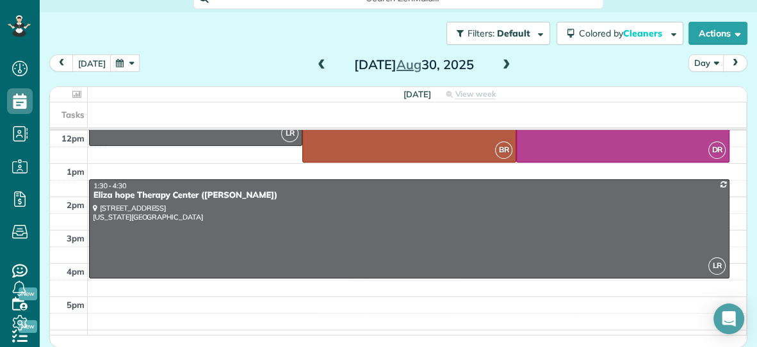
click at [507, 62] on span at bounding box center [507, 66] width 14 height 12
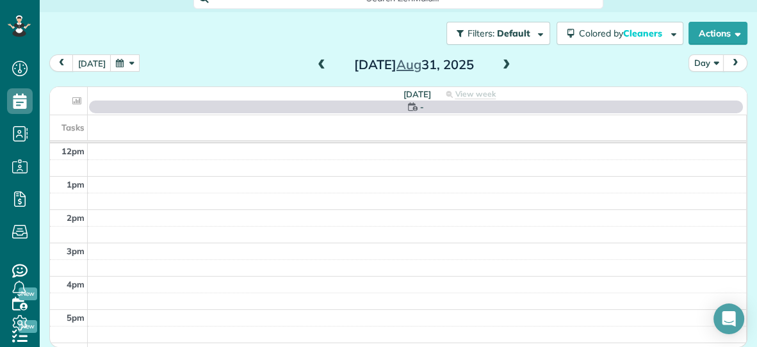
scroll to position [0, 0]
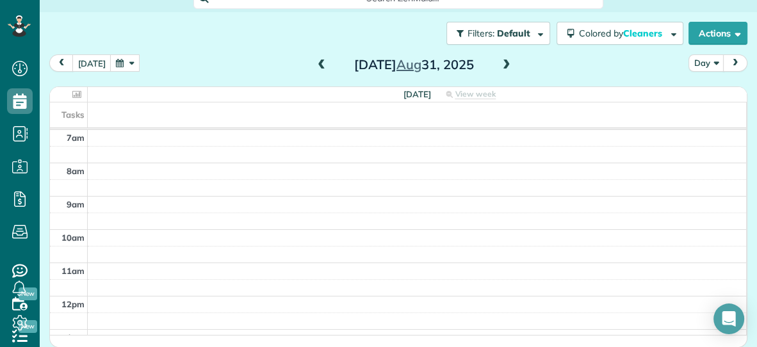
click at [503, 65] on span at bounding box center [507, 66] width 14 height 12
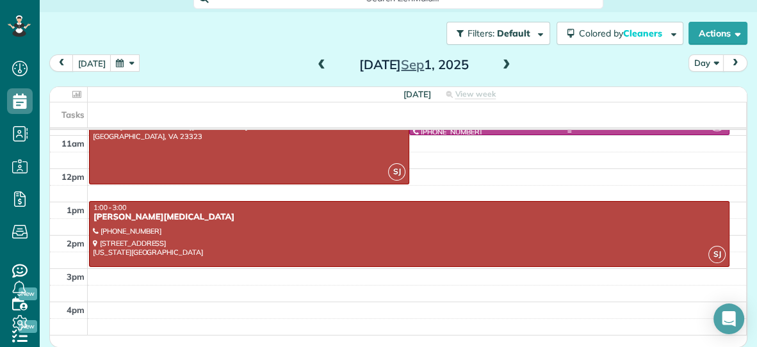
scroll to position [128, 0]
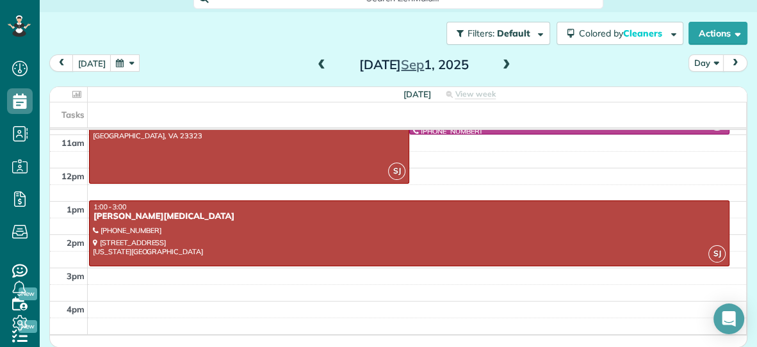
click at [504, 60] on span at bounding box center [507, 66] width 14 height 12
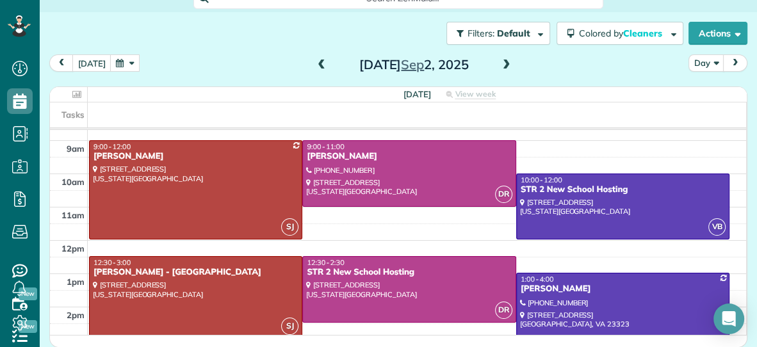
scroll to position [61, 0]
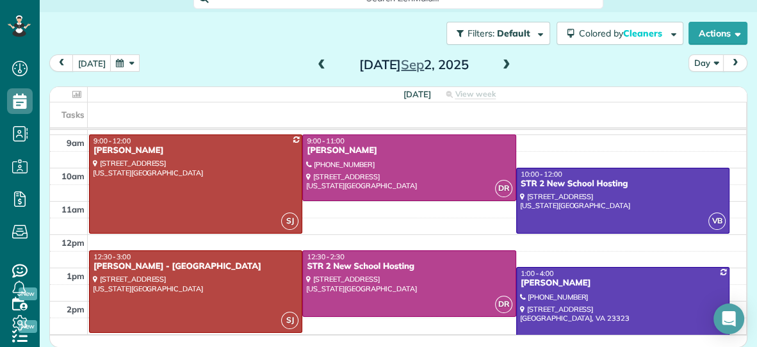
click at [505, 63] on span at bounding box center [507, 66] width 14 height 12
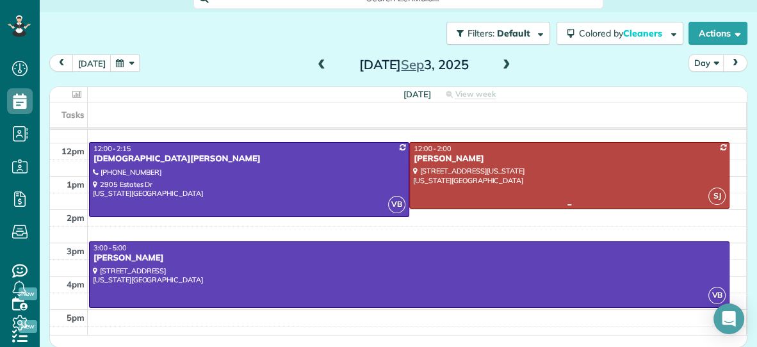
scroll to position [167, 0]
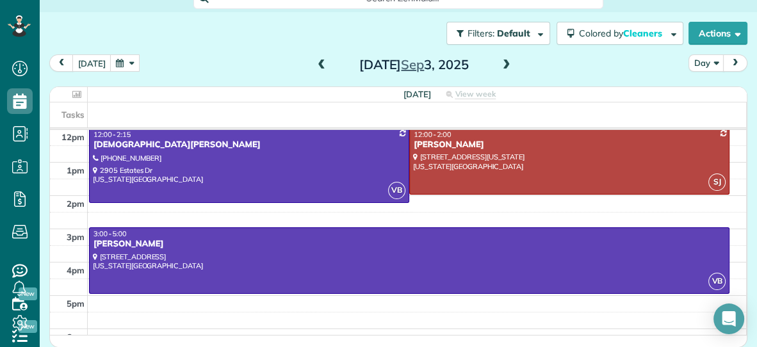
click at [502, 63] on span at bounding box center [507, 66] width 14 height 12
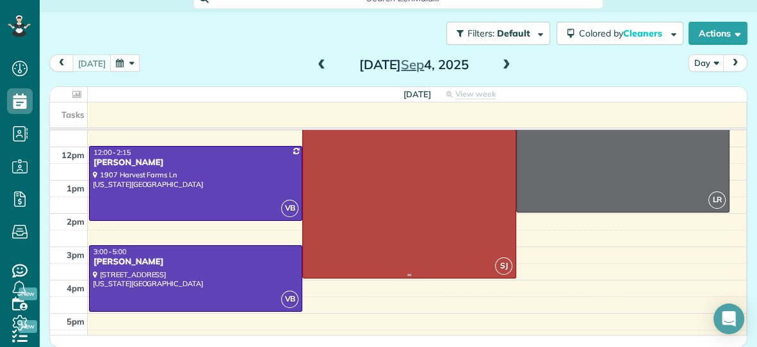
scroll to position [151, 0]
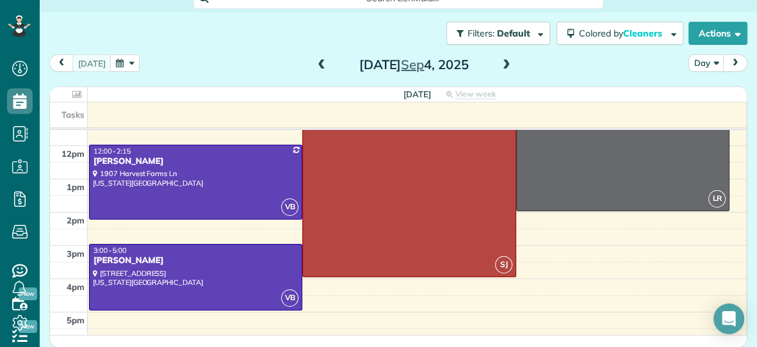
click at [319, 62] on span at bounding box center [321, 66] width 14 height 12
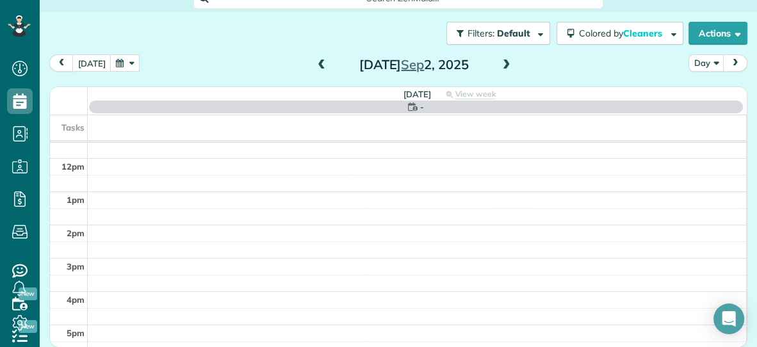
scroll to position [0, 0]
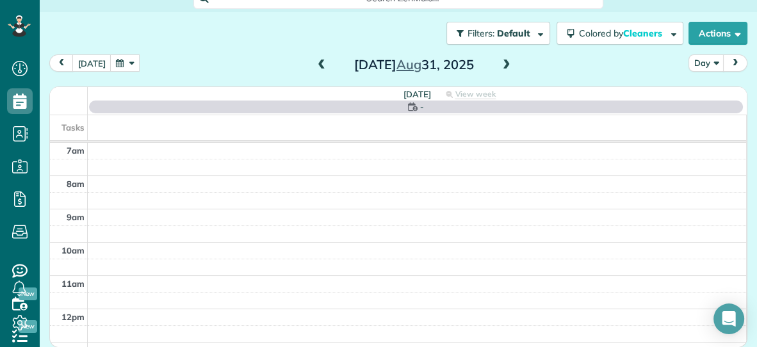
click at [319, 62] on span at bounding box center [321, 66] width 14 height 12
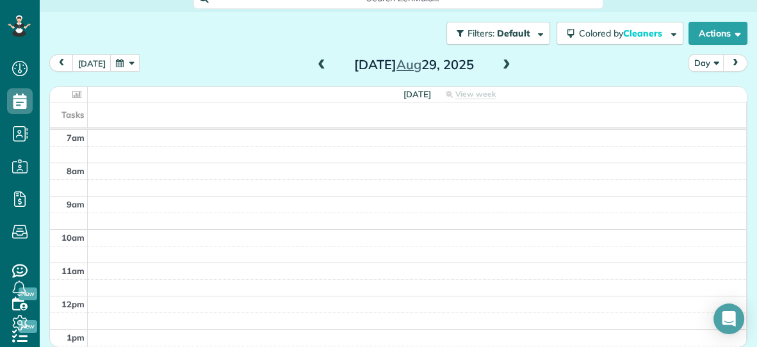
click at [319, 62] on span at bounding box center [321, 66] width 14 height 12
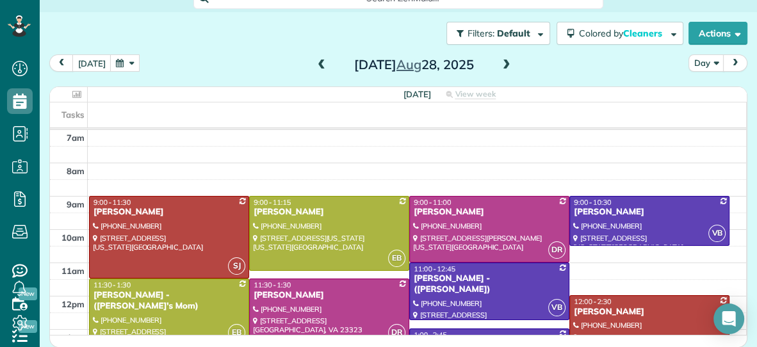
click at [319, 62] on span at bounding box center [321, 66] width 14 height 12
